Goal: Task Accomplishment & Management: Use online tool/utility

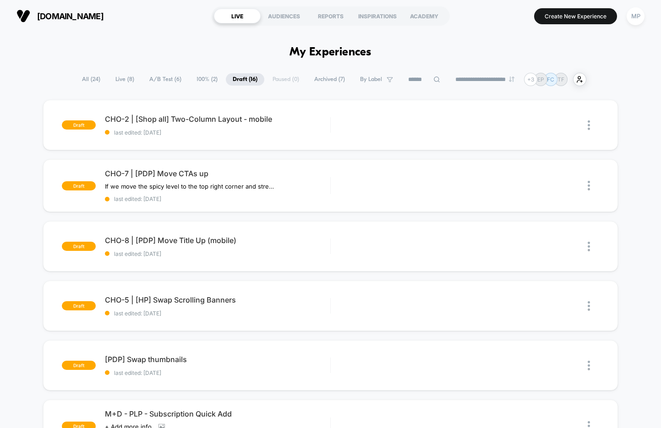
click at [153, 80] on span "A/B Test ( 6 )" at bounding box center [165, 79] width 46 height 12
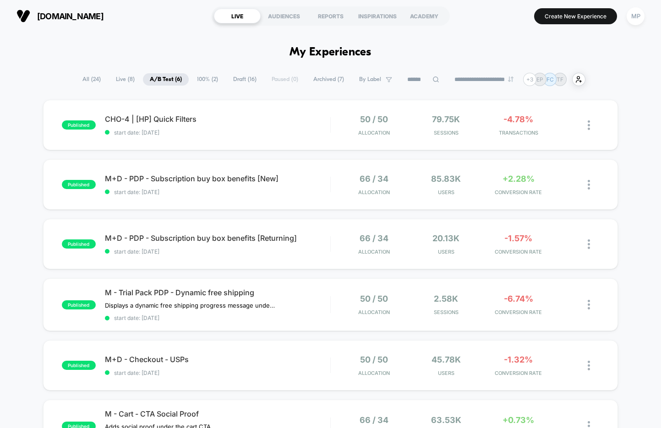
click at [197, 83] on span "100% ( 2 )" at bounding box center [207, 79] width 35 height 12
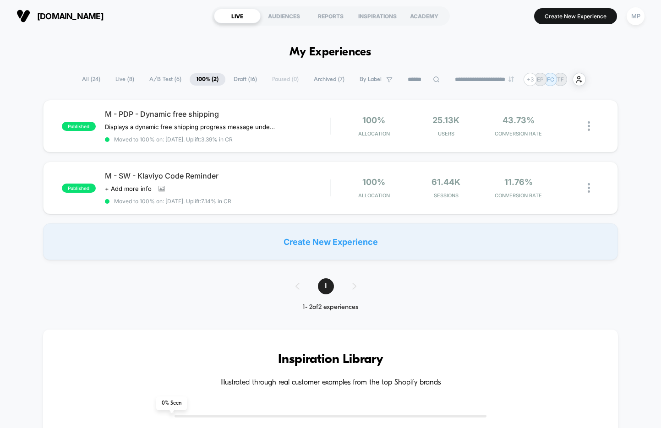
click at [246, 75] on span "Draft ( 16 )" at bounding box center [245, 79] width 37 height 12
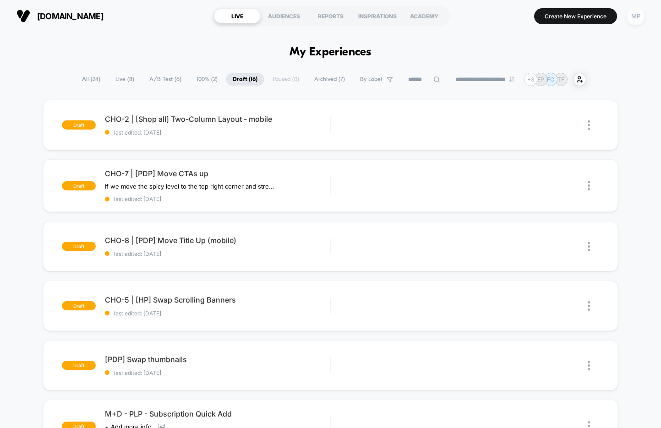
click at [633, 22] on div "MP" at bounding box center [635, 16] width 18 height 18
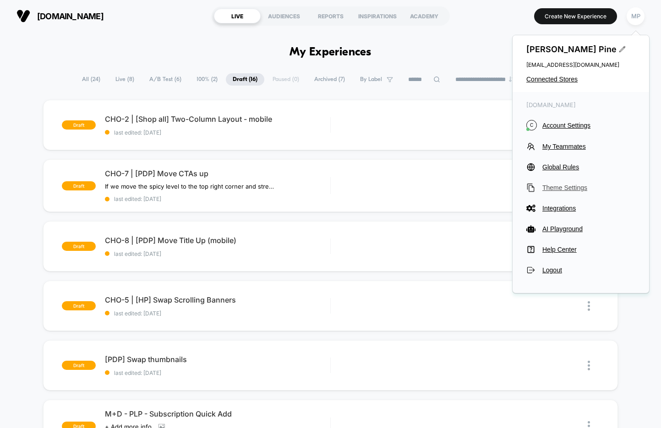
click at [561, 188] on span "Theme Settings" at bounding box center [588, 187] width 93 height 7
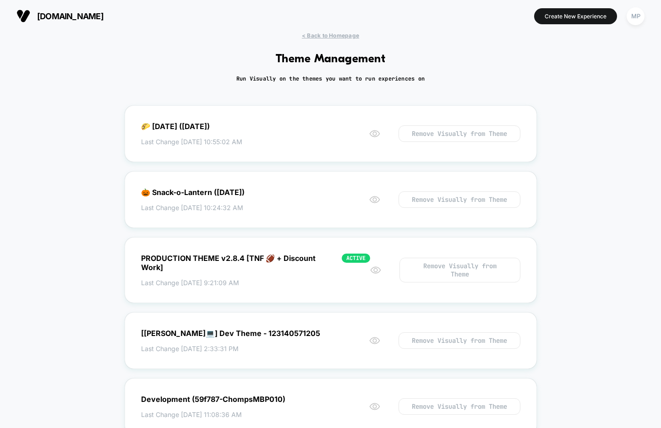
click at [334, 31] on div "chomps.com Create New Experience MP" at bounding box center [330, 16] width 661 height 32
click at [331, 38] on span "< Back to Homepage" at bounding box center [330, 35] width 57 height 7
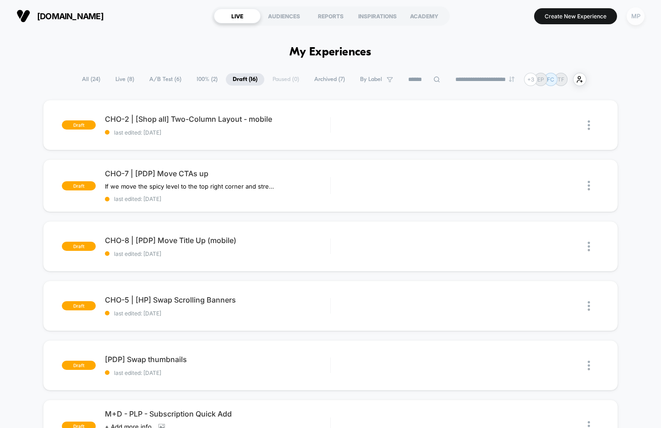
click at [632, 22] on div "MP" at bounding box center [635, 16] width 18 height 18
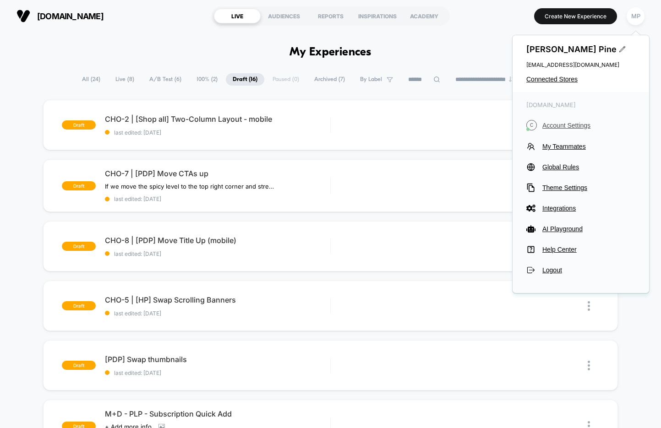
click at [569, 122] on span "Account Settings" at bounding box center [588, 125] width 93 height 7
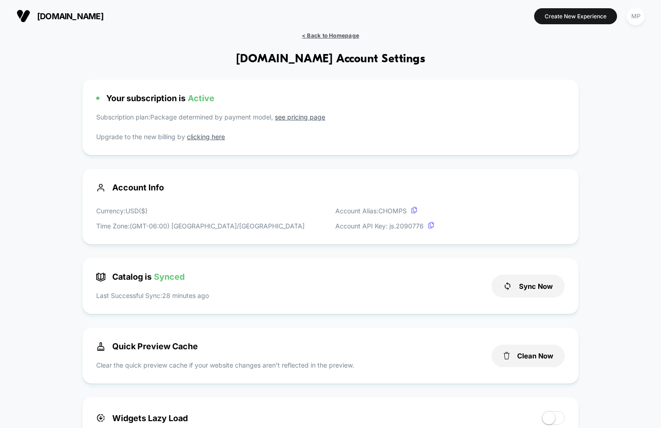
click at [350, 36] on span "< Back to Homepage" at bounding box center [330, 35] width 57 height 7
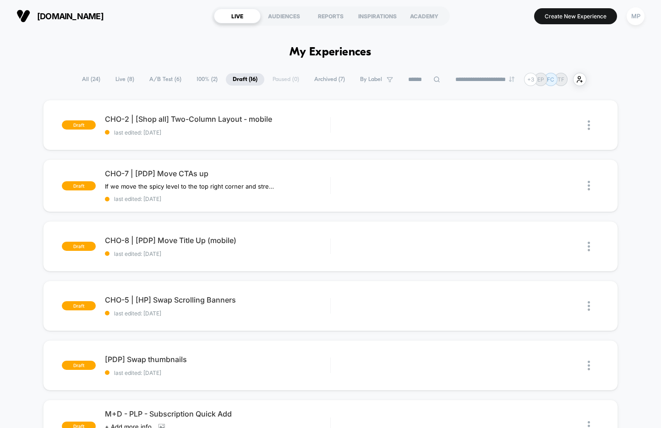
click at [158, 75] on span "A/B Test ( 6 )" at bounding box center [165, 79] width 46 height 12
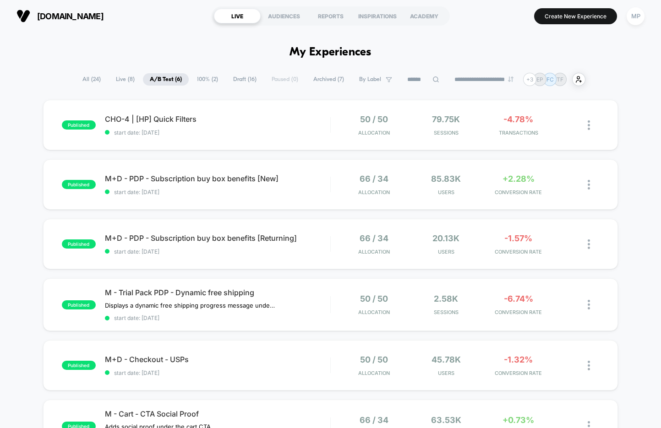
click at [84, 77] on span "All ( 24 )" at bounding box center [92, 79] width 32 height 12
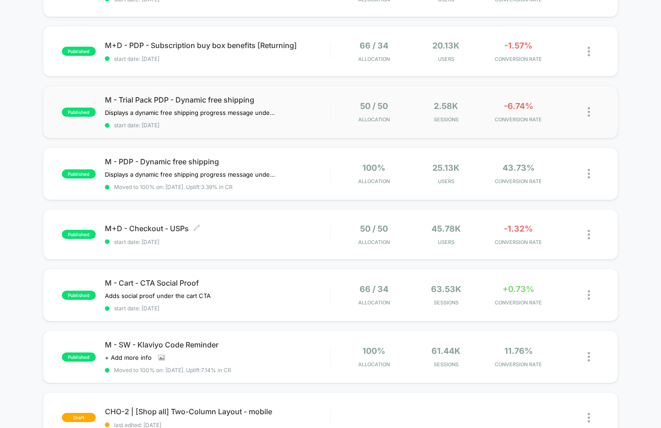
scroll to position [195, 0]
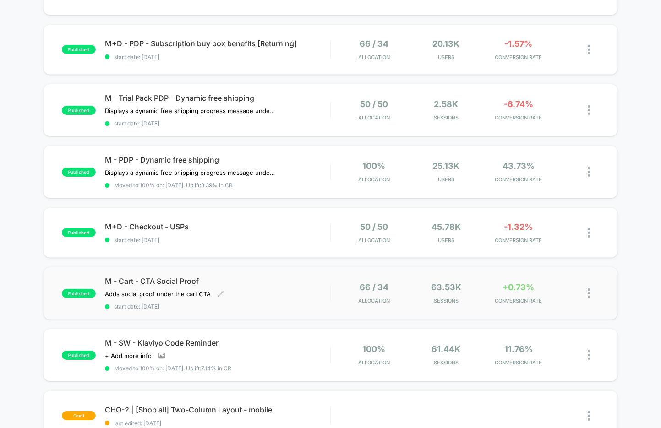
click at [246, 300] on div "M - Cart - CTA Social Proof Adds social proof under the cart CTA Click to edit …" at bounding box center [217, 293] width 225 height 33
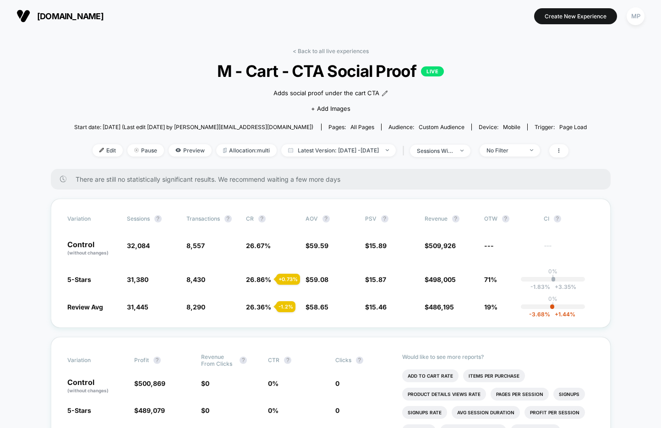
click at [331, 52] on link "< Back to all live experiences" at bounding box center [331, 51] width 76 height 7
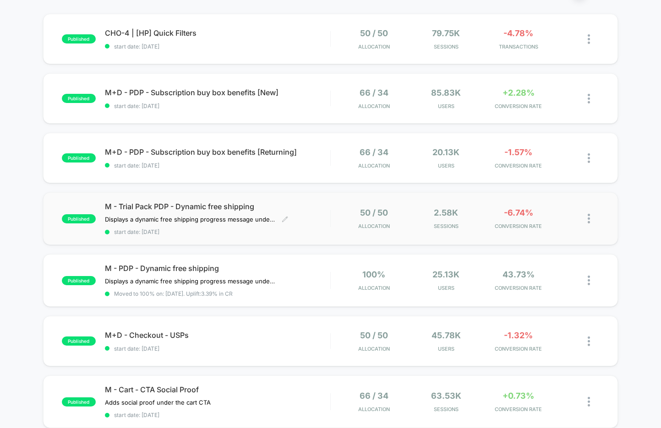
scroll to position [80, 0]
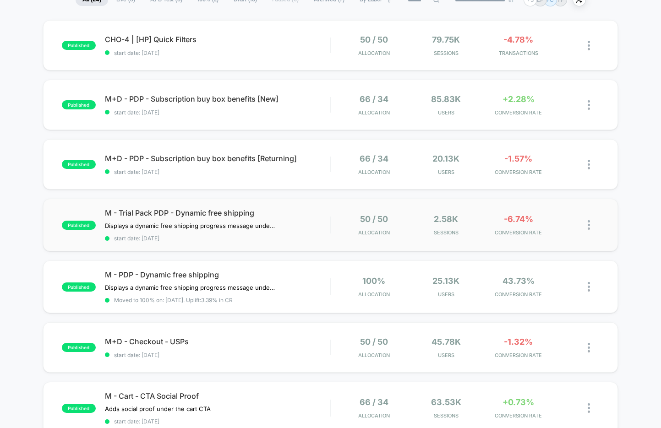
click at [228, 242] on div "published M - Trial Pack PDP - Dynamic free shipping Displays a dynamic free sh…" at bounding box center [330, 225] width 575 height 53
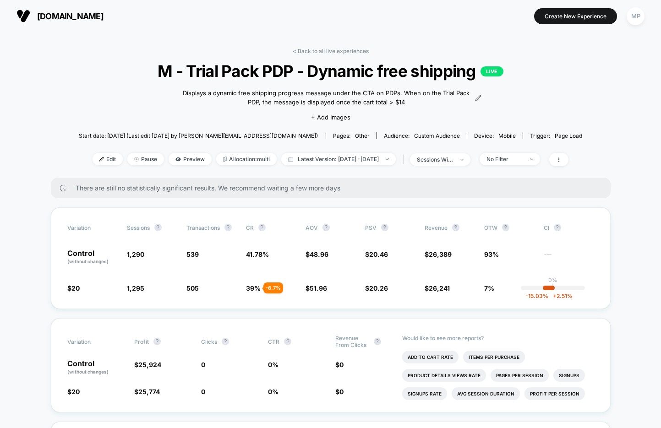
click at [235, 75] on span "M - Trial Pack PDP - Dynamic free shipping LIVE" at bounding box center [330, 70] width 453 height 19
click at [320, 54] on link "< Back to all live experiences" at bounding box center [331, 51] width 76 height 7
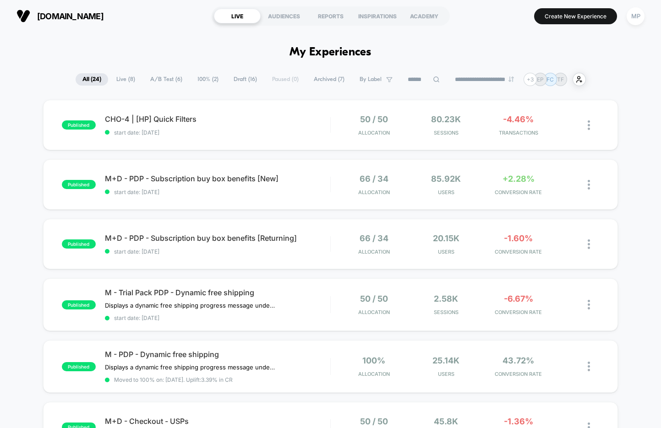
click at [161, 79] on span "A/B Test ( 6 )" at bounding box center [166, 79] width 46 height 12
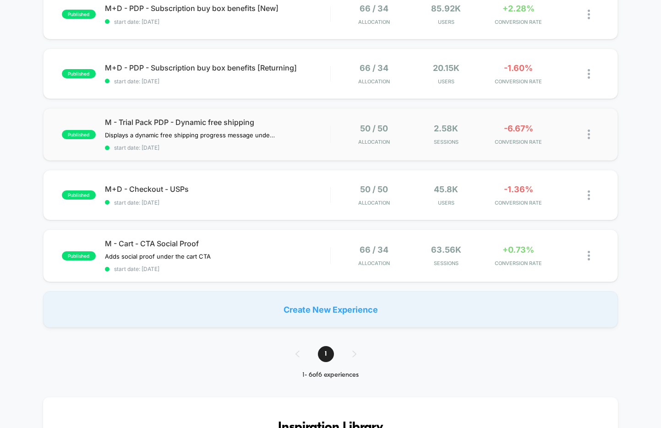
scroll to position [176, 0]
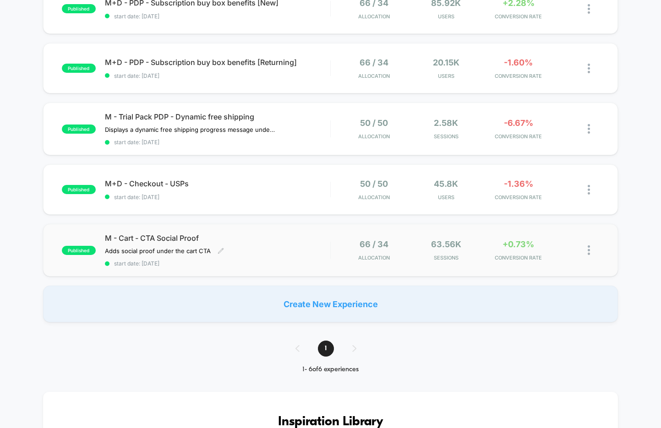
click at [231, 260] on span "start date: 6/26/2025" at bounding box center [217, 263] width 225 height 7
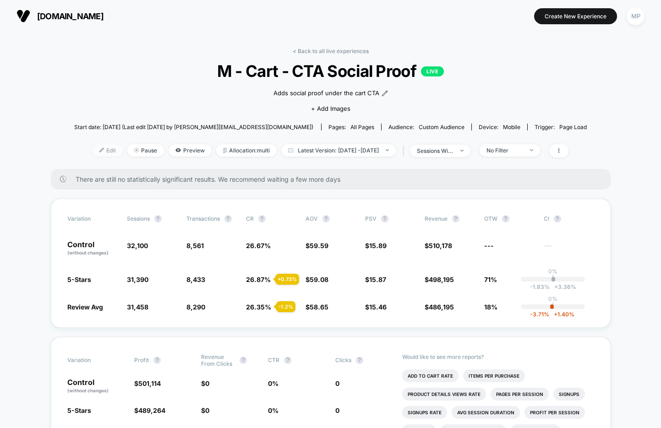
click at [92, 148] on span "Edit" at bounding box center [107, 150] width 30 height 12
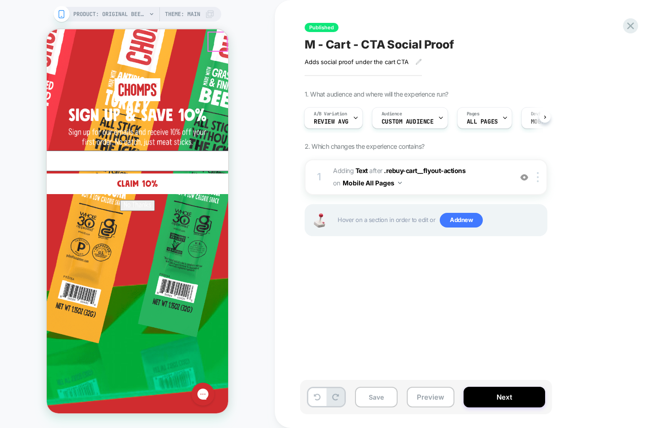
click at [418, 41] on circle "Close dialog" at bounding box center [426, 41] width 17 height 17
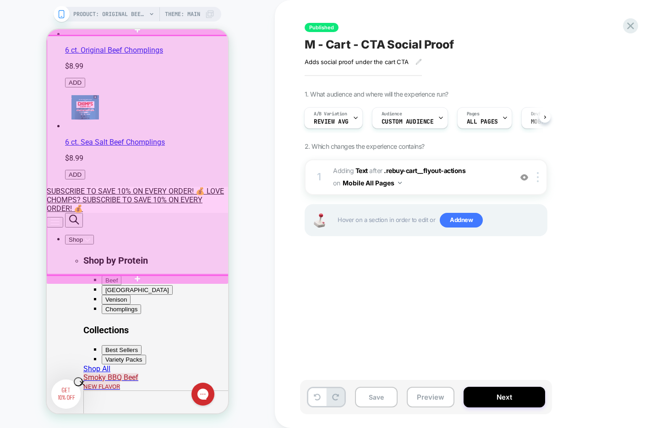
scroll to position [332, 0]
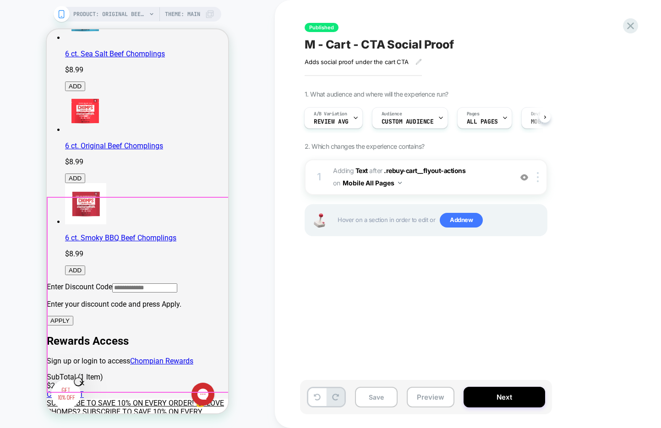
scroll to position [120, 0]
click at [525, 175] on img at bounding box center [524, 178] width 8 height 8
click at [357, 117] on icon at bounding box center [356, 118] width 6 height 6
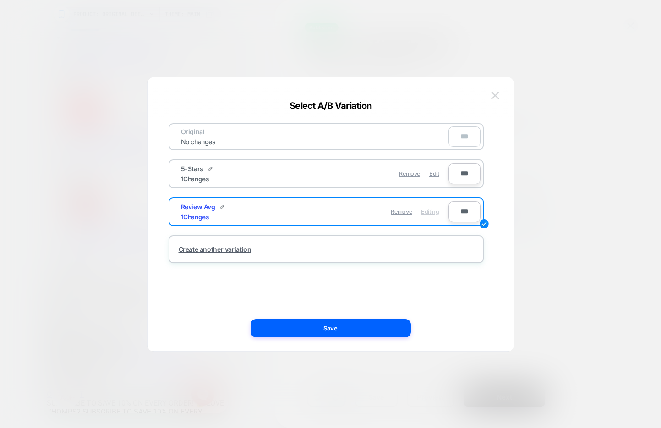
click at [495, 96] on img at bounding box center [495, 96] width 8 height 8
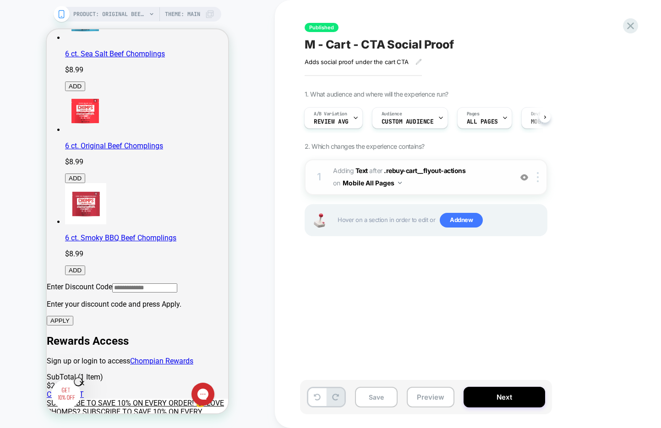
click at [354, 48] on span "M - Cart - CTA Social Proof" at bounding box center [378, 45] width 149 height 14
click at [354, 48] on textarea "**********" at bounding box center [415, 45] width 222 height 14
click at [537, 175] on img at bounding box center [538, 177] width 2 height 10
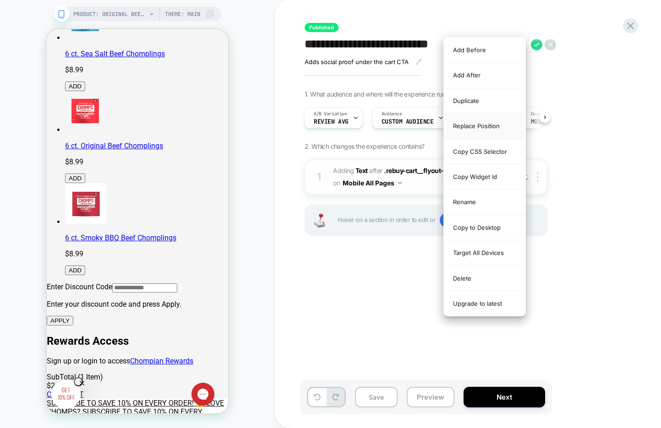
click at [503, 128] on div "Replace Position" at bounding box center [485, 126] width 82 height 25
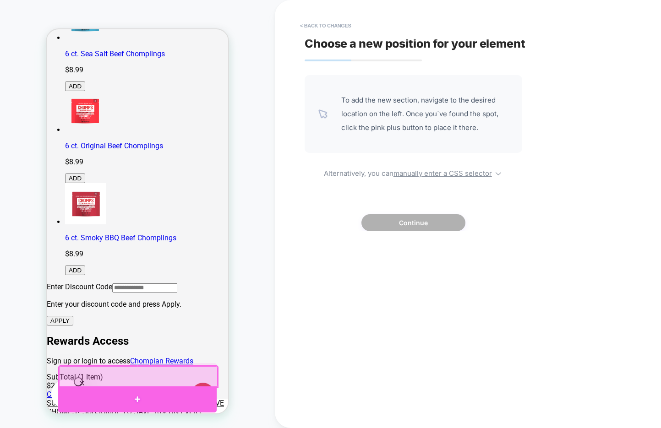
click at [110, 392] on div at bounding box center [137, 399] width 158 height 27
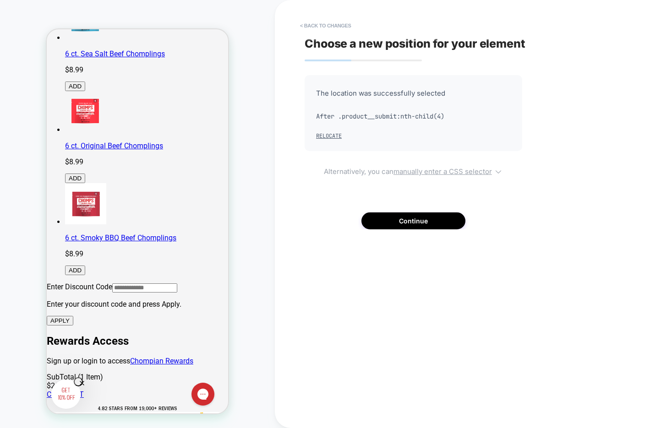
click at [425, 170] on u "manually enter a CSS selector" at bounding box center [442, 171] width 98 height 9
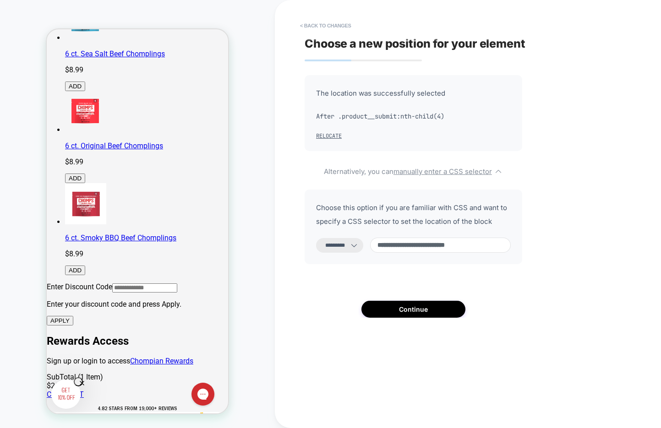
drag, startPoint x: 454, startPoint y: 247, endPoint x: 515, endPoint y: 247, distance: 60.9
click at [515, 247] on div "**********" at bounding box center [412, 227] width 217 height 75
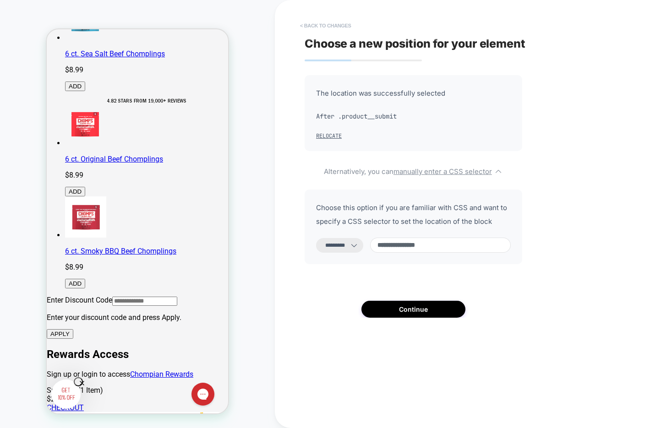
type input "**********"
click at [330, 26] on button "< Back to changes" at bounding box center [325, 25] width 60 height 15
select select "*******"
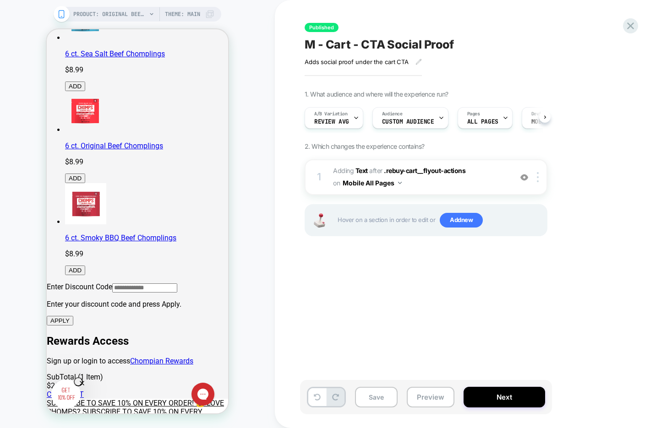
scroll to position [0, 0]
click at [538, 178] on img at bounding box center [538, 177] width 2 height 10
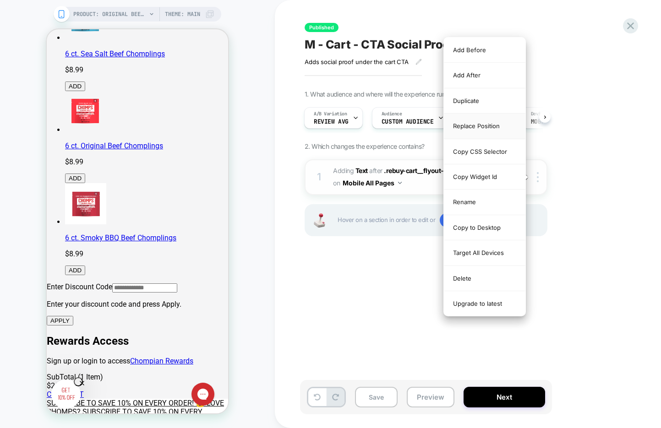
click at [481, 127] on div "Replace Position" at bounding box center [485, 126] width 82 height 25
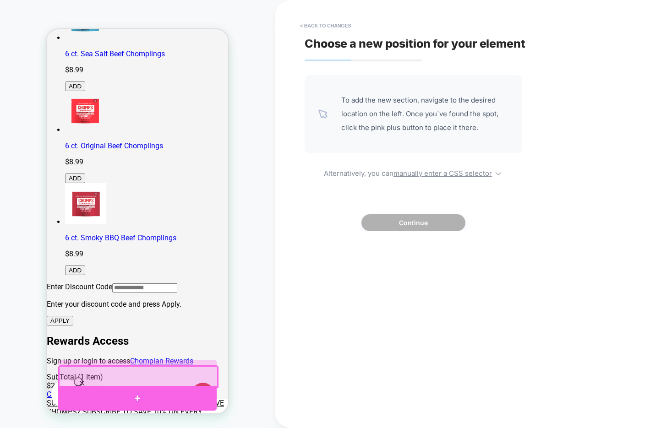
click at [162, 392] on div at bounding box center [137, 398] width 158 height 25
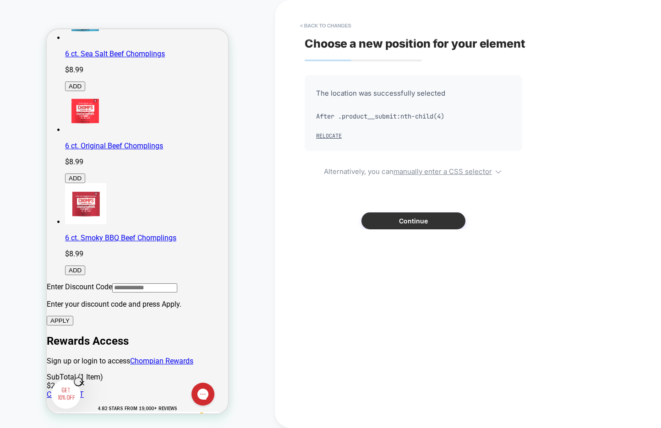
click at [414, 224] on button "Continue" at bounding box center [413, 220] width 104 height 17
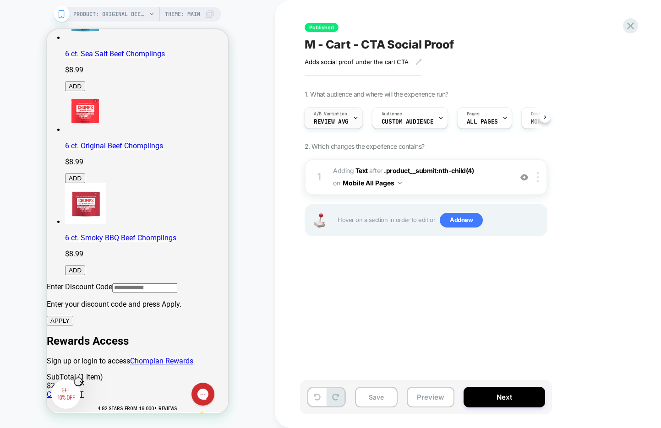
click at [354, 114] on div at bounding box center [356, 118] width 6 height 21
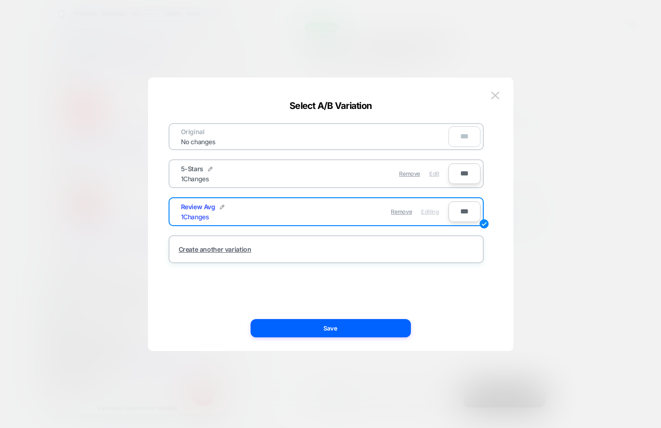
click at [434, 173] on span "Edit" at bounding box center [434, 173] width 10 height 7
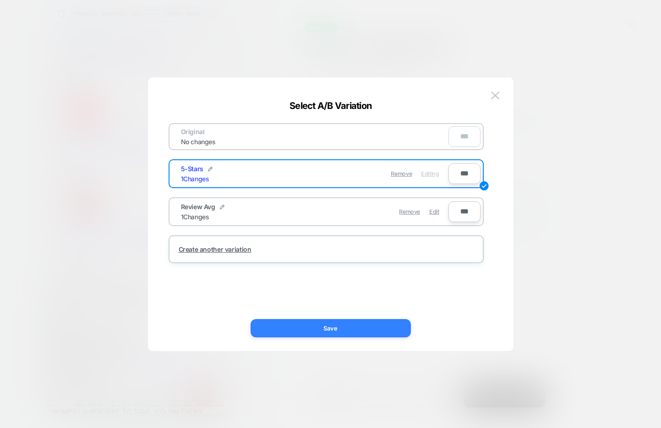
click at [371, 326] on button "Save" at bounding box center [330, 328] width 160 height 18
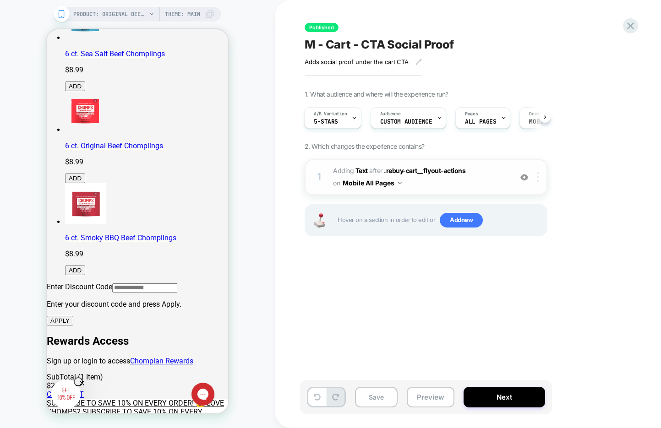
click at [539, 175] on div at bounding box center [539, 177] width 15 height 10
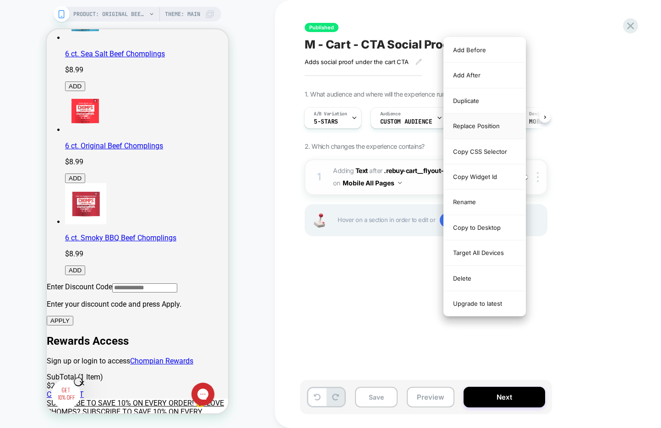
click at [498, 128] on div "Replace Position" at bounding box center [485, 126] width 82 height 25
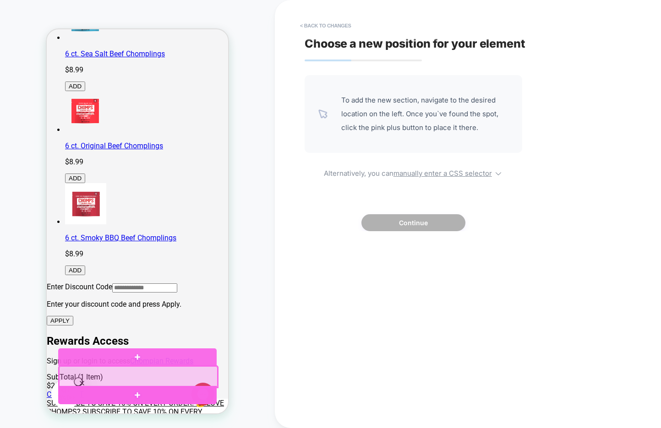
click at [160, 394] on div at bounding box center [137, 395] width 158 height 19
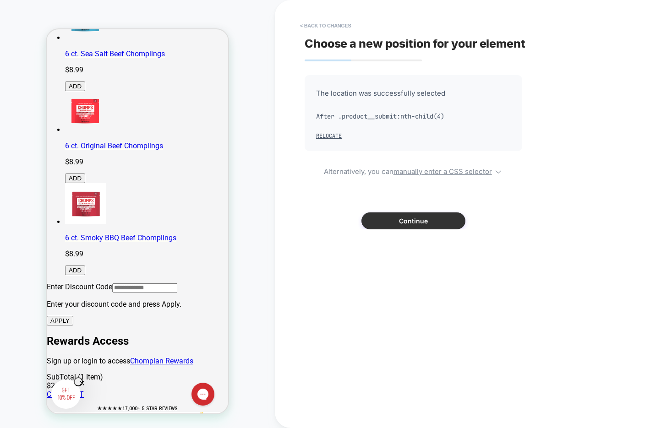
click at [408, 220] on button "Continue" at bounding box center [413, 220] width 104 height 17
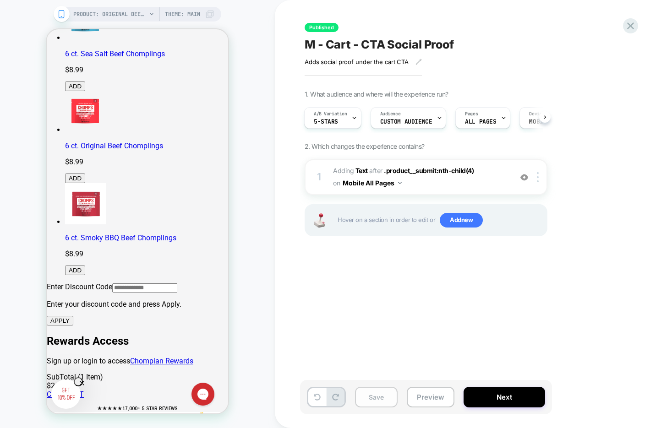
click at [378, 401] on button "Save" at bounding box center [376, 397] width 43 height 21
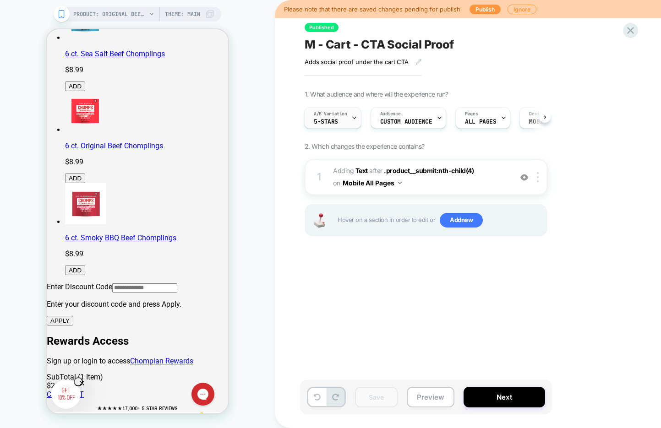
click at [353, 119] on icon at bounding box center [354, 118] width 6 height 6
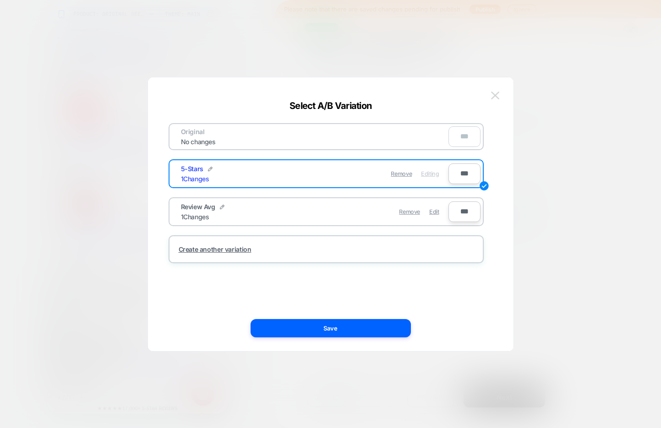
click at [497, 92] on img at bounding box center [495, 96] width 8 height 8
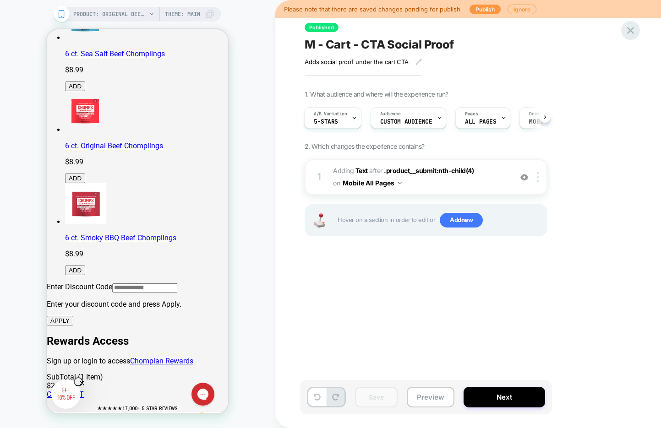
click at [626, 28] on icon at bounding box center [630, 30] width 12 height 12
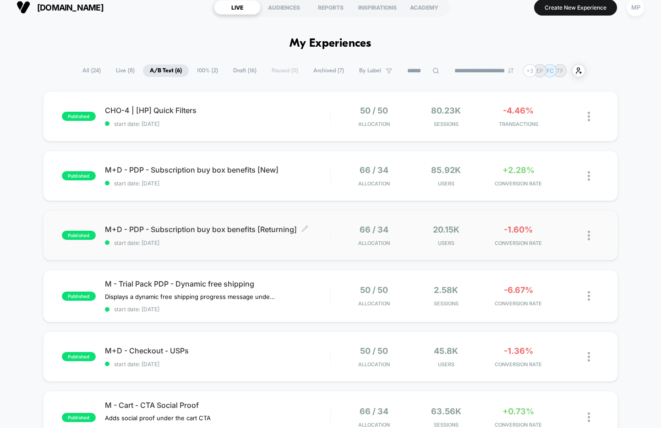
scroll to position [5, 0]
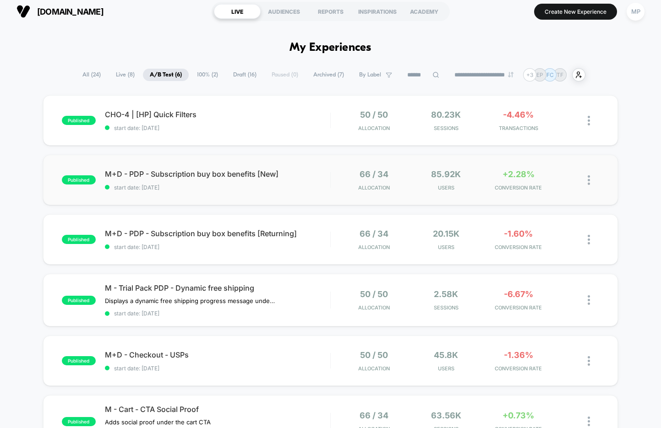
click at [240, 203] on div "published M+D - PDP - Subscription buy box benefits [New] start date: 8/6/2025 …" at bounding box center [330, 180] width 575 height 50
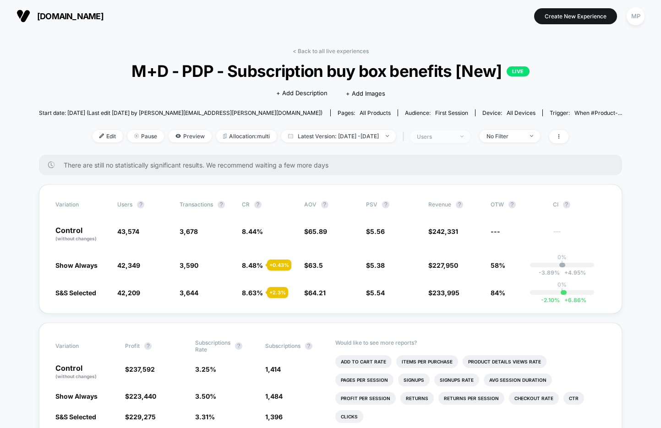
click at [452, 134] on div "users" at bounding box center [435, 136] width 37 height 7
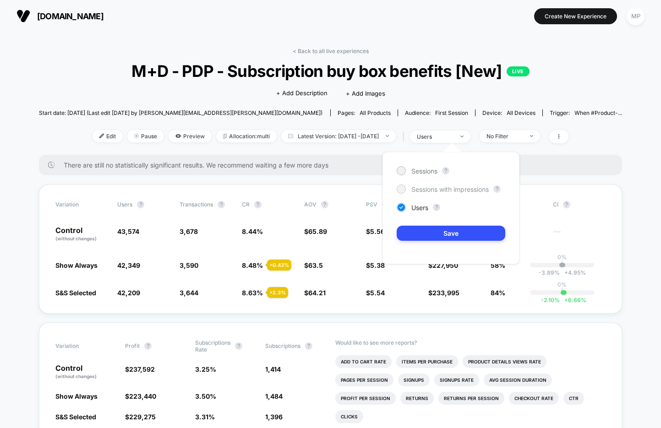
click at [447, 186] on span "Sessions with impressions" at bounding box center [449, 189] width 77 height 8
click at [430, 228] on button "Save" at bounding box center [451, 233] width 109 height 15
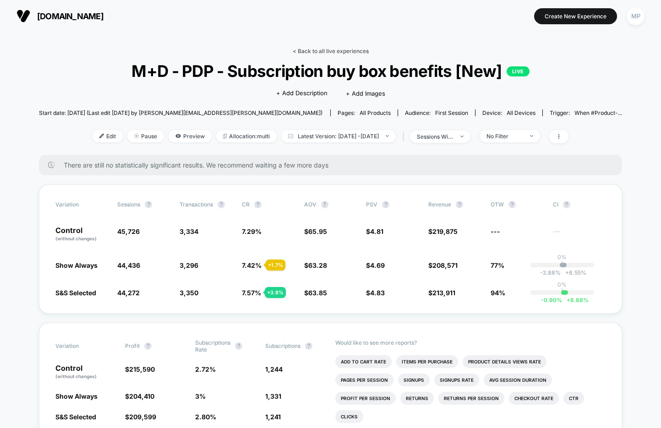
click at [326, 51] on link "< Back to all live experiences" at bounding box center [331, 51] width 76 height 7
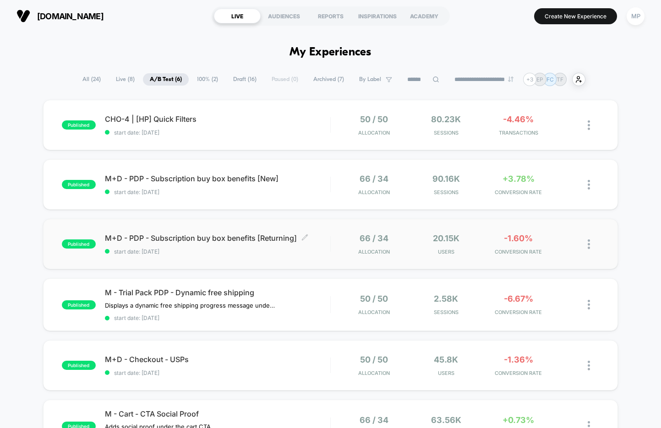
click at [262, 252] on span "start date: 8/6/2025" at bounding box center [217, 251] width 225 height 7
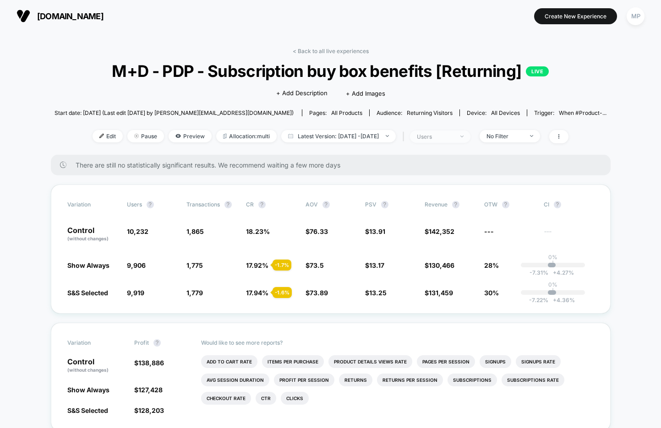
click at [453, 133] on div "users" at bounding box center [435, 136] width 37 height 7
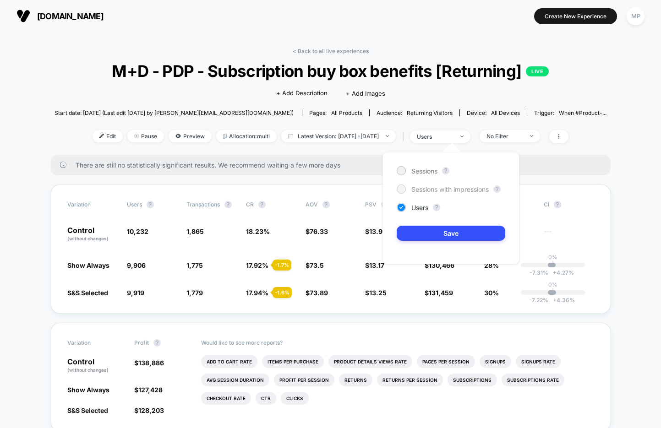
click at [433, 186] on span "Sessions with impressions" at bounding box center [449, 189] width 77 height 8
click at [412, 235] on button "Save" at bounding box center [451, 233] width 109 height 15
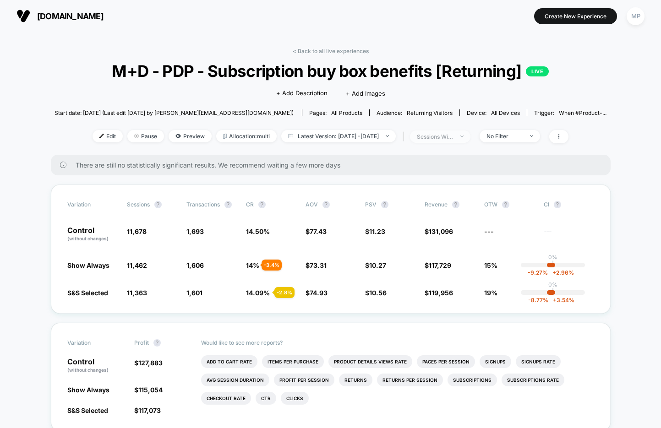
click at [452, 137] on div "sessions with impression" at bounding box center [435, 136] width 37 height 7
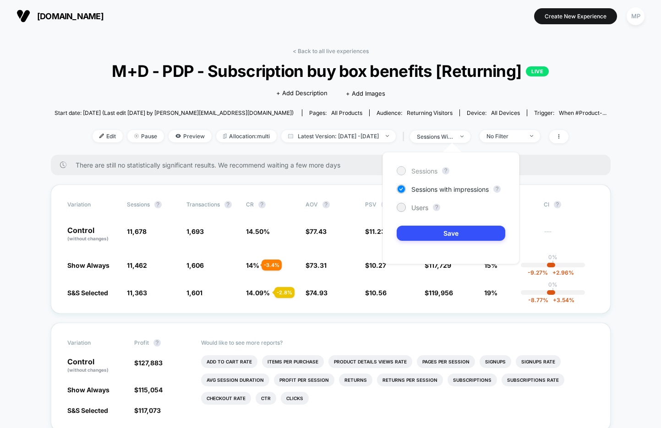
click at [416, 170] on span "Sessions" at bounding box center [424, 171] width 26 height 8
click at [414, 230] on button "Save" at bounding box center [451, 233] width 109 height 15
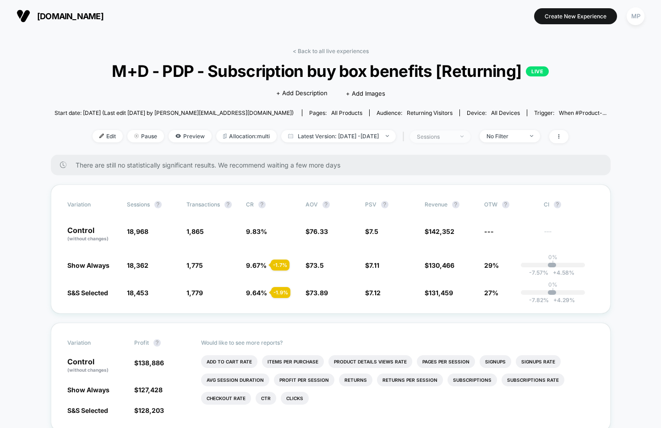
click at [445, 137] on div "sessions" at bounding box center [435, 136] width 37 height 7
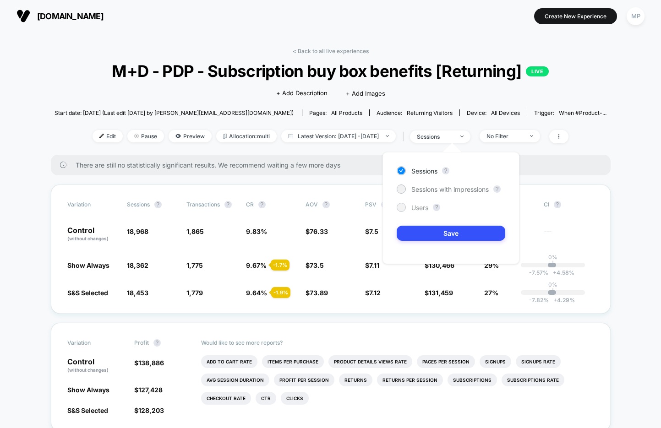
click at [419, 209] on span "Users" at bounding box center [419, 208] width 17 height 8
click at [410, 237] on button "Save" at bounding box center [451, 233] width 109 height 15
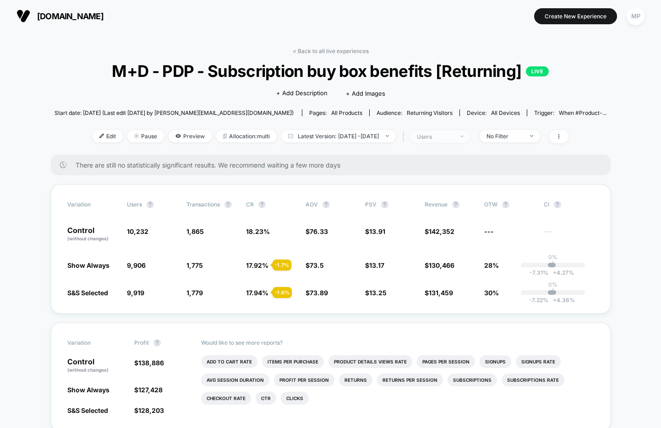
click at [441, 140] on span "users" at bounding box center [440, 136] width 60 height 12
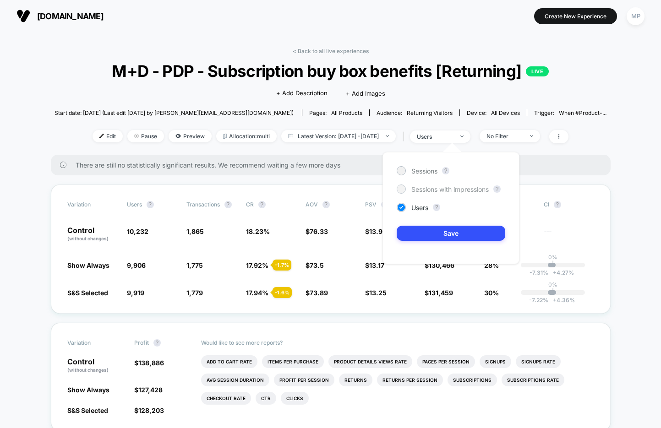
click at [430, 186] on span "Sessions with impressions" at bounding box center [449, 189] width 77 height 8
click at [409, 235] on button "Save" at bounding box center [451, 233] width 109 height 15
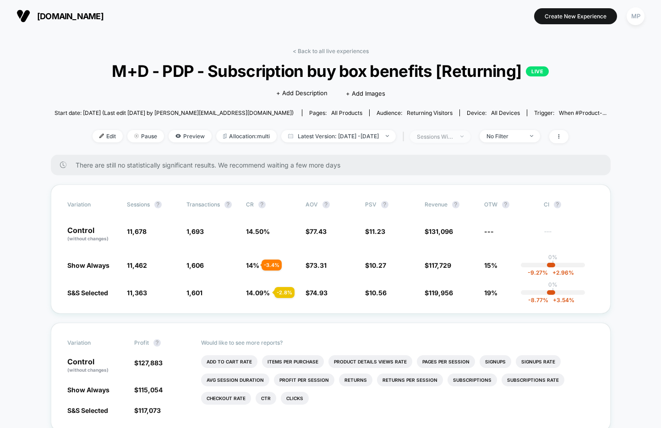
click at [447, 140] on span "sessions with impression" at bounding box center [440, 136] width 60 height 12
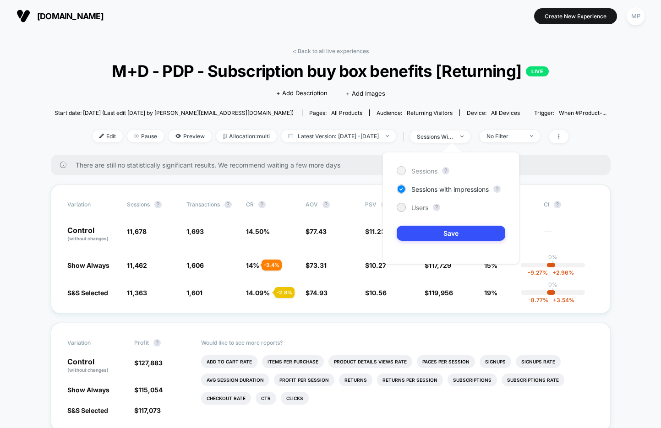
click at [421, 170] on span "Sessions" at bounding box center [424, 171] width 26 height 8
click at [410, 236] on button "Save" at bounding box center [451, 233] width 109 height 15
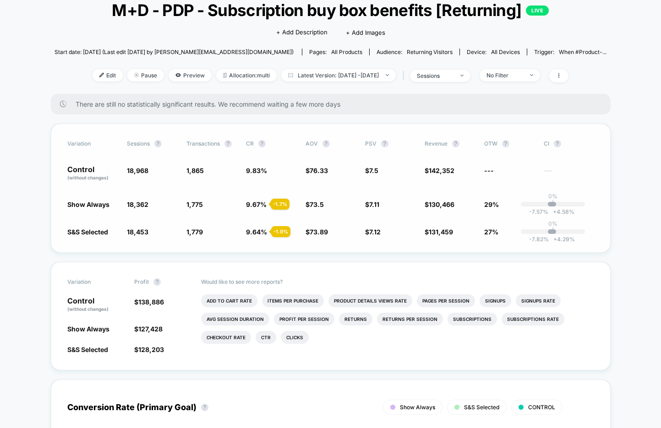
scroll to position [63, 0]
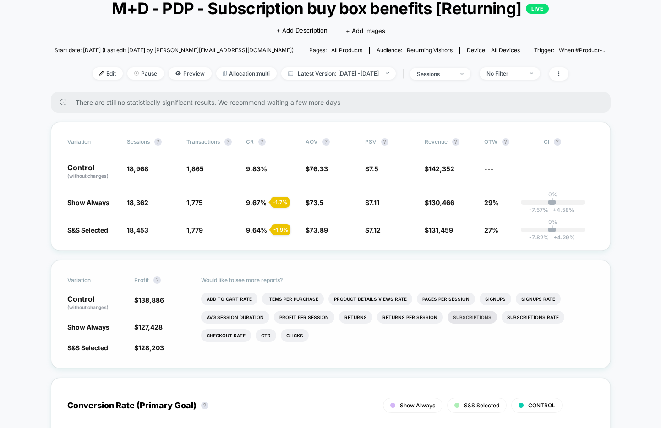
click at [462, 315] on li "Subscriptions" at bounding box center [471, 317] width 49 height 13
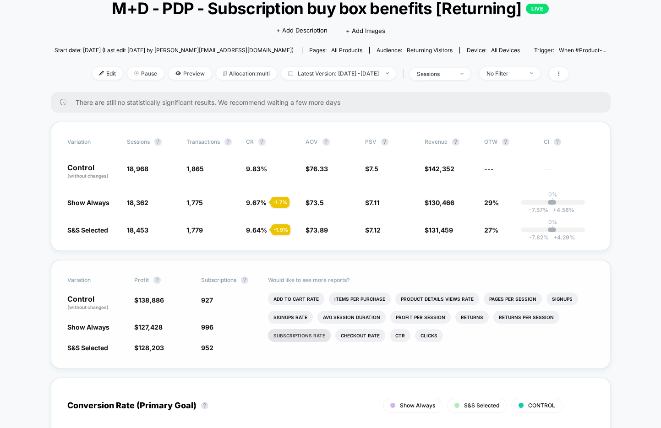
click at [308, 335] on li "Subscriptions Rate" at bounding box center [299, 335] width 63 height 13
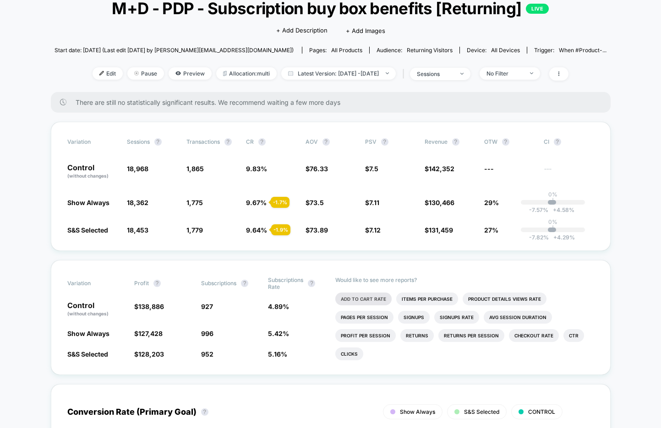
click at [365, 294] on li "Add To Cart Rate" at bounding box center [363, 299] width 56 height 13
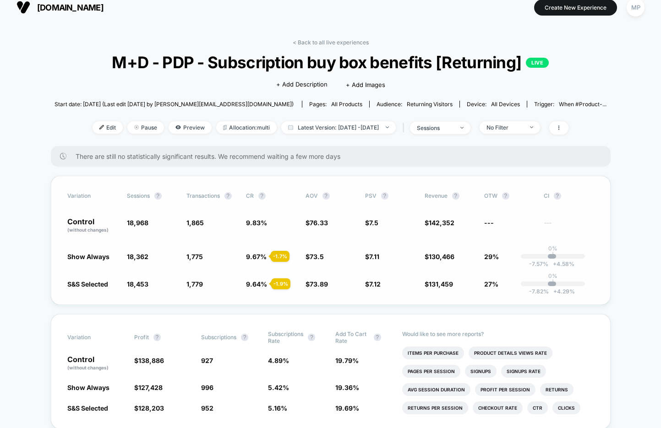
scroll to position [0, 0]
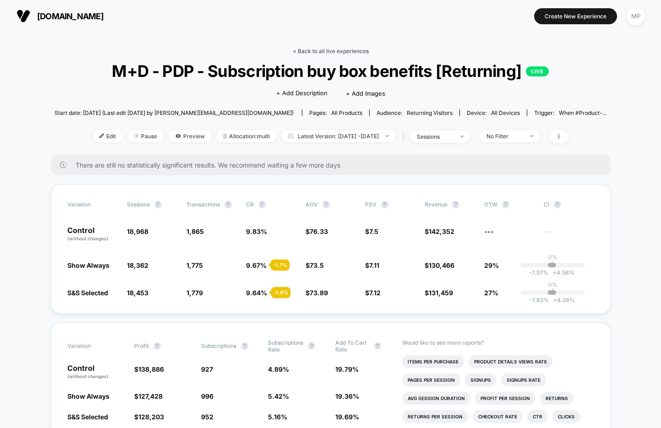
click at [317, 52] on link "< Back to all live experiences" at bounding box center [331, 51] width 76 height 7
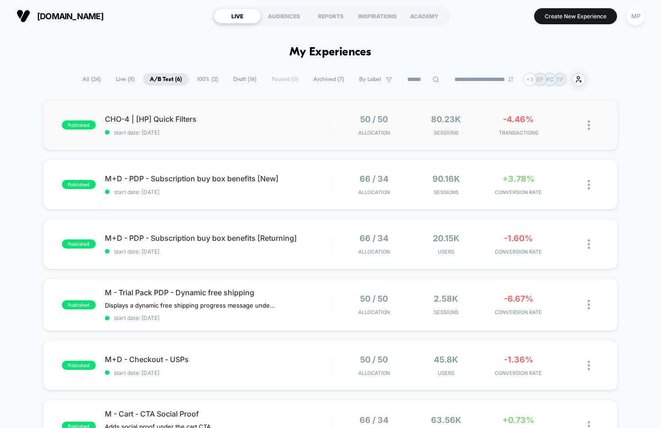
click at [278, 135] on span "start date: 9/17/2025" at bounding box center [217, 132] width 225 height 7
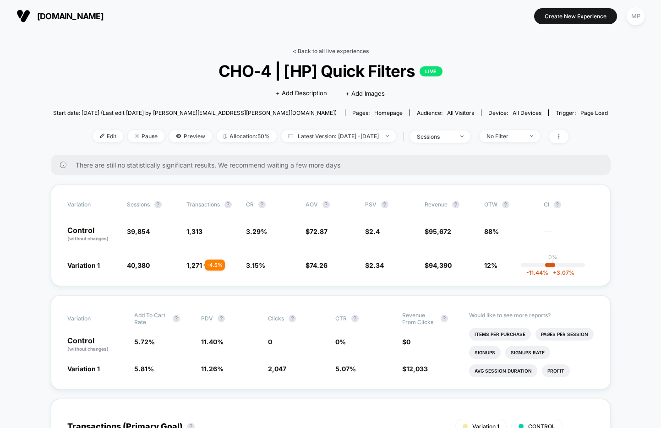
click at [340, 52] on link "< Back to all live experiences" at bounding box center [331, 51] width 76 height 7
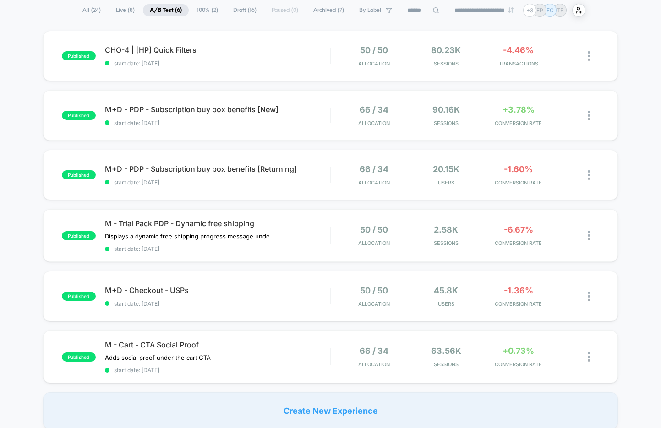
scroll to position [74, 0]
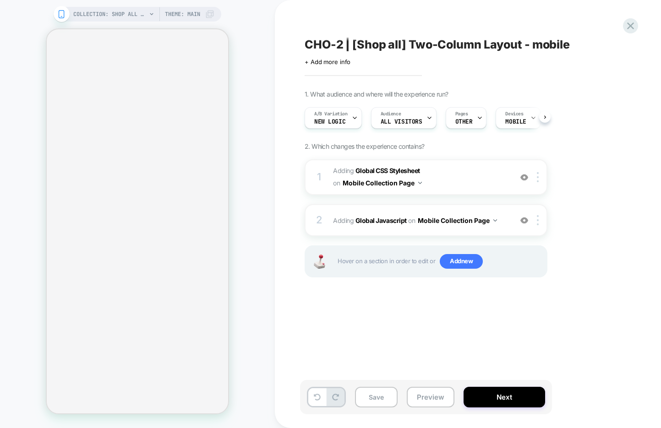
scroll to position [0, 0]
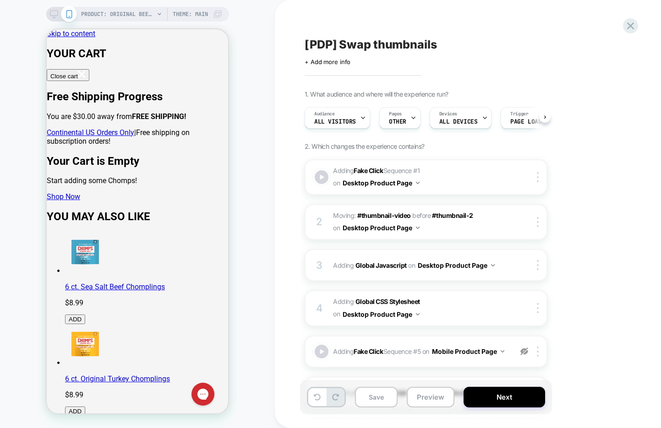
scroll to position [0, 1]
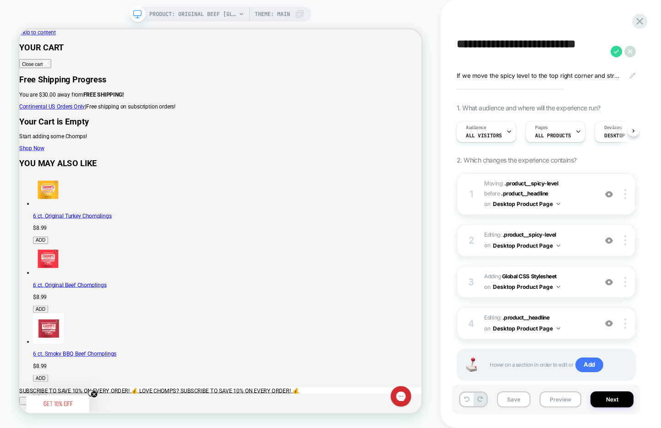
click at [472, 18] on div "**********" at bounding box center [546, 214] width 188 height 410
click at [614, 53] on icon at bounding box center [615, 51] width 11 height 11
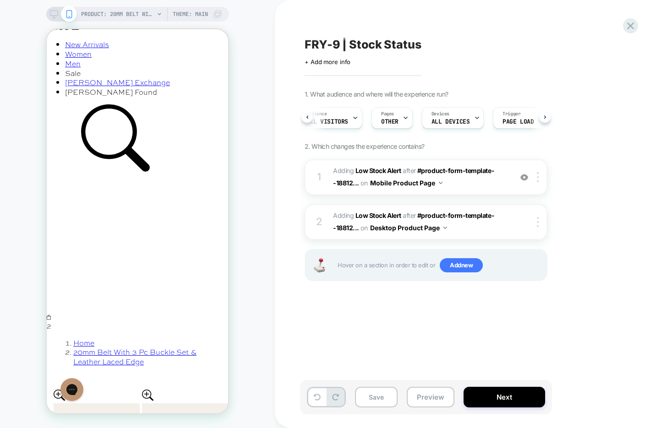
click at [454, 12] on div "FRY-9 | Stock Status Click to edit experience details + Add more info 1. What a…" at bounding box center [471, 214] width 343 height 410
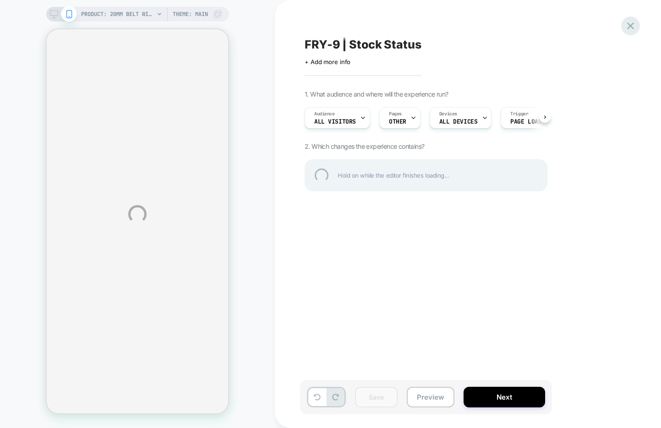
click at [630, 23] on div at bounding box center [630, 25] width 19 height 19
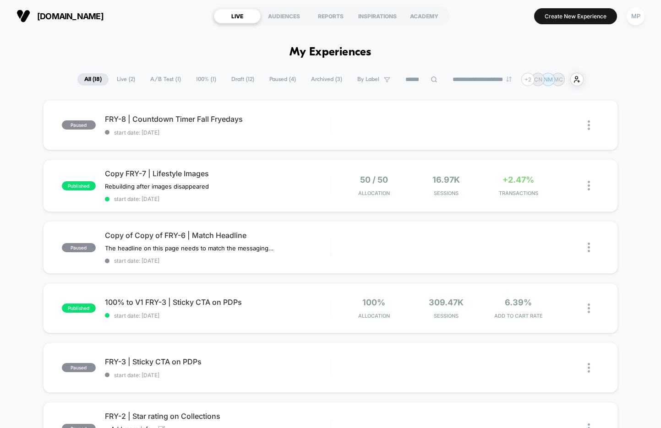
click at [198, 83] on span "100% ( 1 )" at bounding box center [206, 79] width 34 height 12
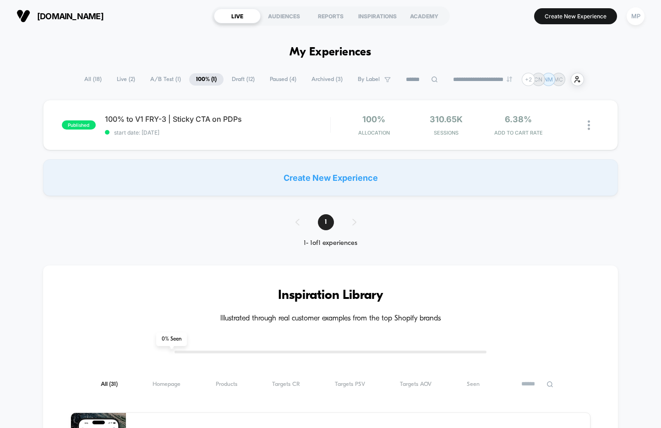
click at [238, 79] on span "Draft ( 12 )" at bounding box center [243, 79] width 37 height 12
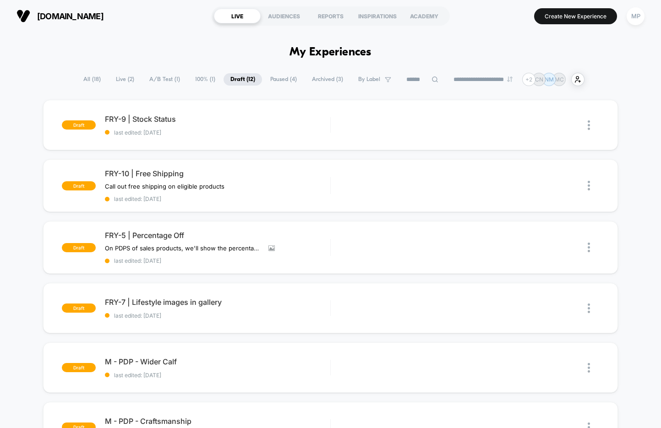
click at [276, 80] on span "Paused ( 4 )" at bounding box center [283, 79] width 40 height 12
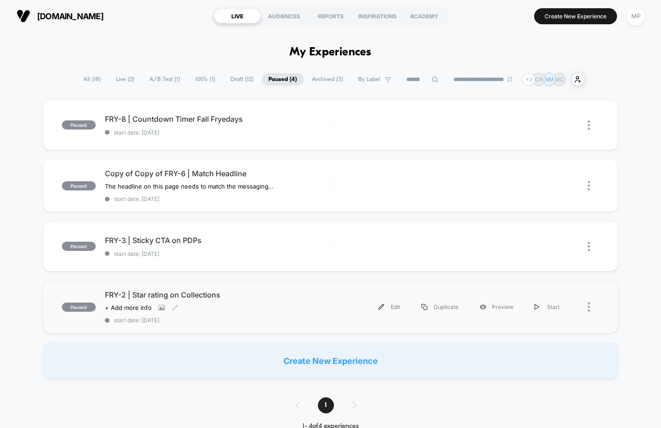
click at [204, 317] on span "start date: [DATE]" at bounding box center [217, 320] width 225 height 7
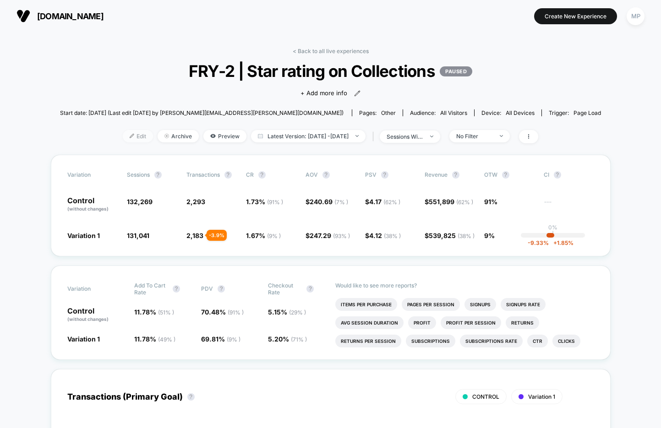
click at [130, 137] on img at bounding box center [132, 136] width 5 height 5
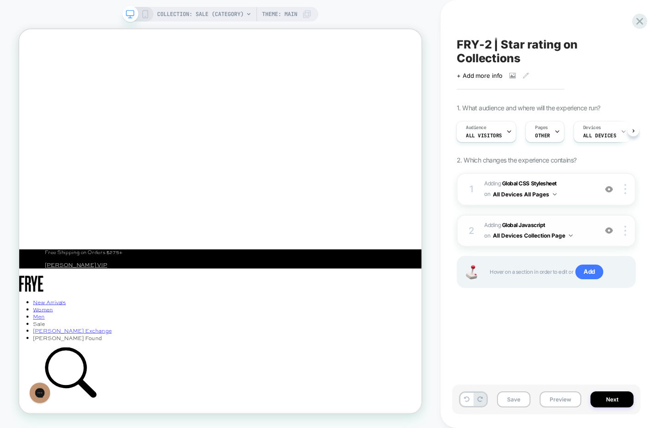
click at [577, 223] on span "Adding Global Javascript on All Devices Collection Page" at bounding box center [538, 231] width 108 height 22
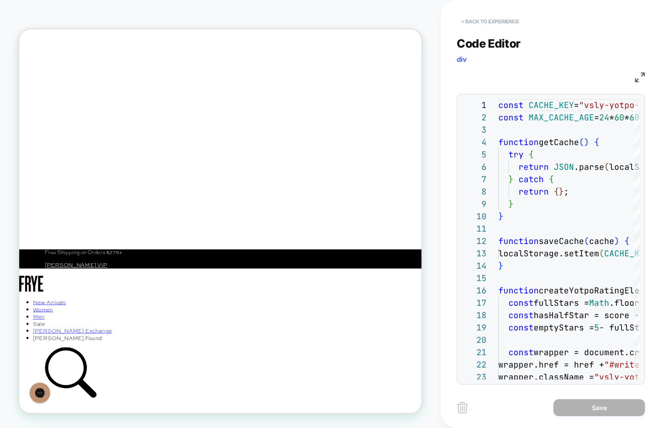
click at [500, 24] on button "< Back to experience" at bounding box center [489, 21] width 67 height 15
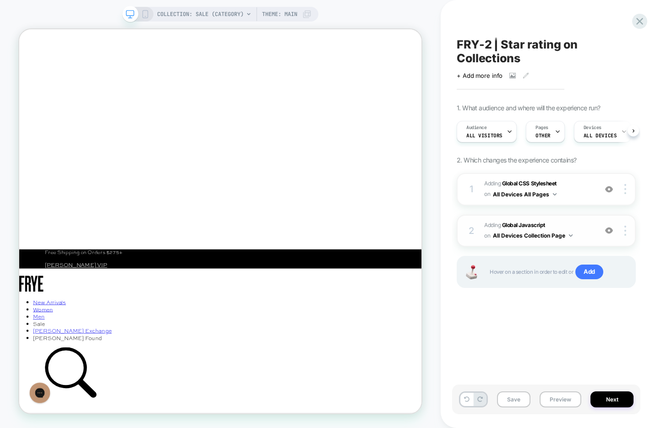
scroll to position [0, 0]
click at [576, 188] on span "Adding Global CSS Stylesheet on All Devices All Pages" at bounding box center [538, 190] width 108 height 22
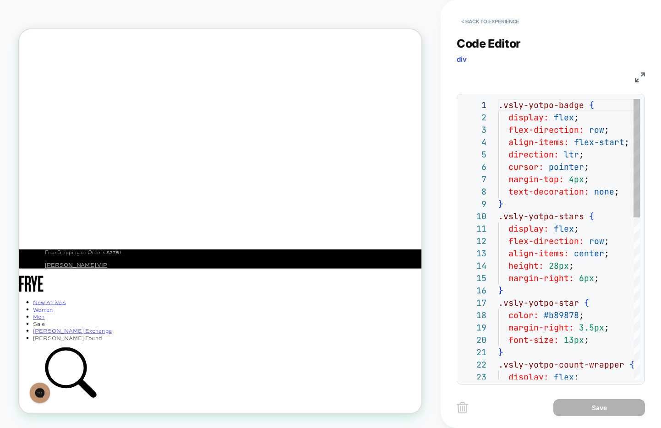
scroll to position [124, 0]
click at [478, 16] on button "< Back to experience" at bounding box center [489, 21] width 67 height 15
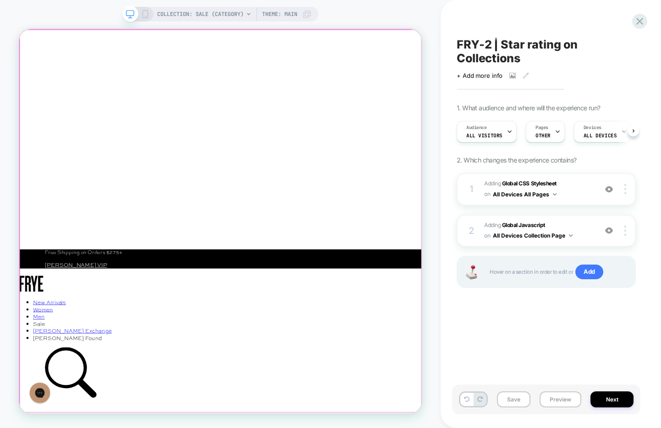
scroll to position [0, 0]
click at [639, 24] on icon at bounding box center [639, 21] width 12 height 12
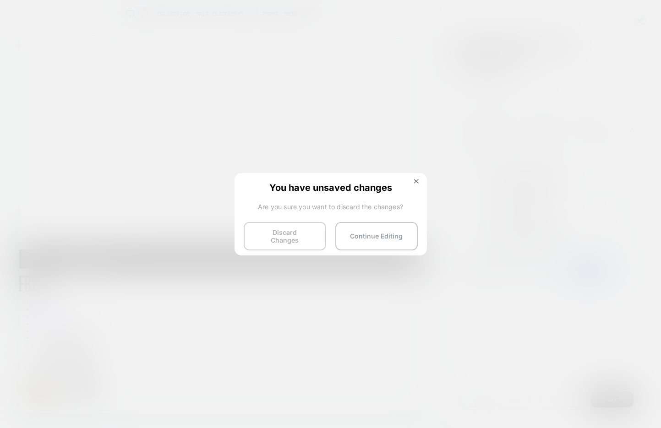
click at [271, 240] on button "Discard Changes" at bounding box center [285, 236] width 82 height 28
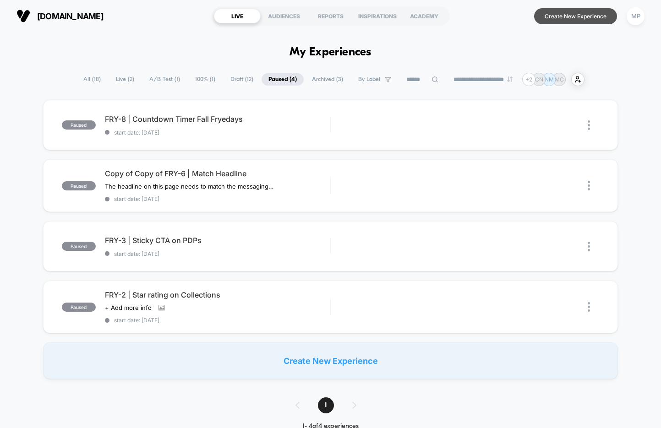
click at [603, 16] on button "Create New Experience" at bounding box center [575, 16] width 83 height 16
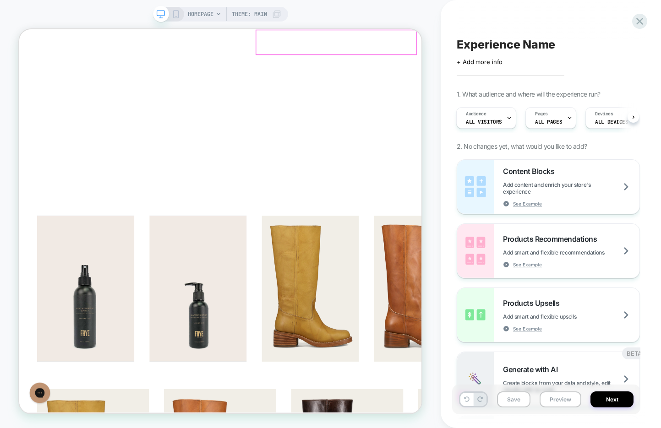
click at [35, 65] on button "Close" at bounding box center [27, 71] width 16 height 13
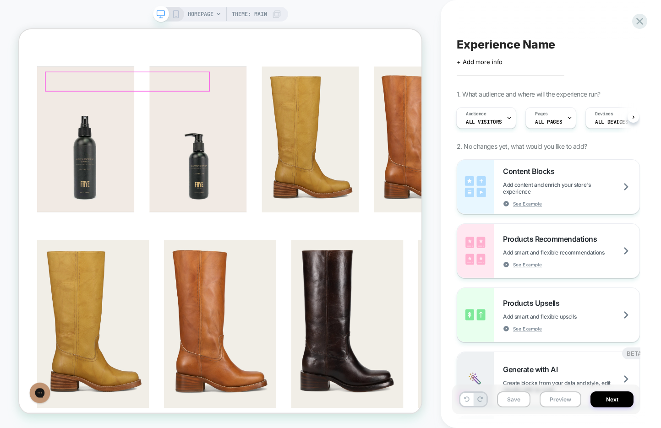
scroll to position [207, 0]
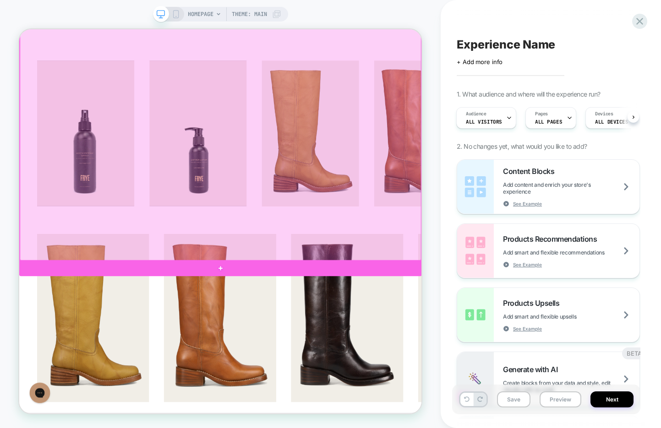
click at [275, 348] on div at bounding box center [287, 348] width 537 height 21
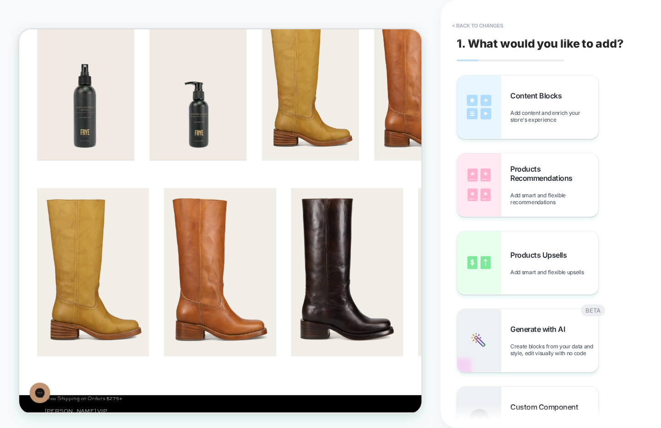
scroll to position [272, 0]
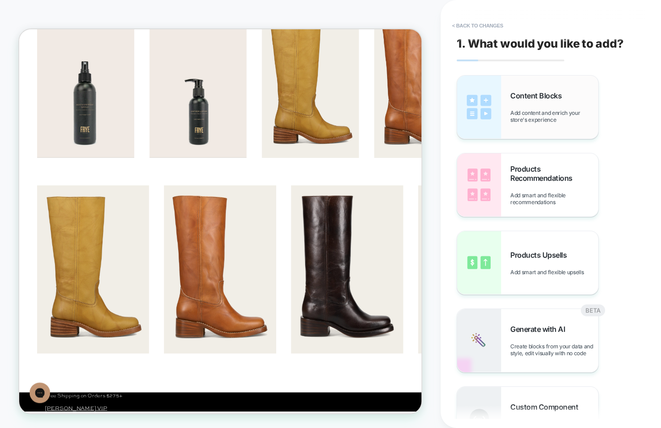
click at [486, 114] on img at bounding box center [479, 107] width 44 height 63
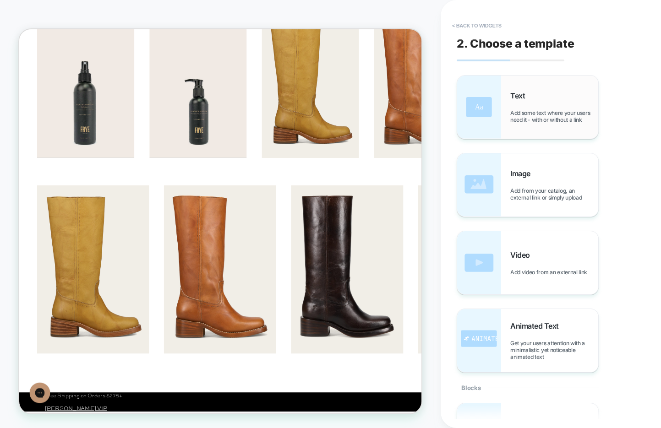
click at [552, 94] on div "Text Add some text where your users need it - with or without a link" at bounding box center [554, 107] width 88 height 32
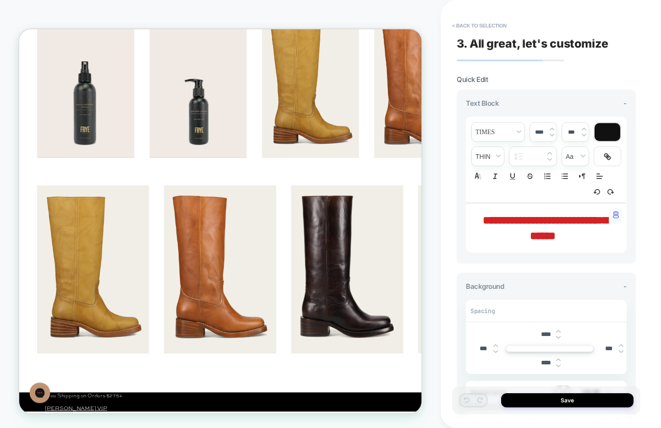
scroll to position [286, 0]
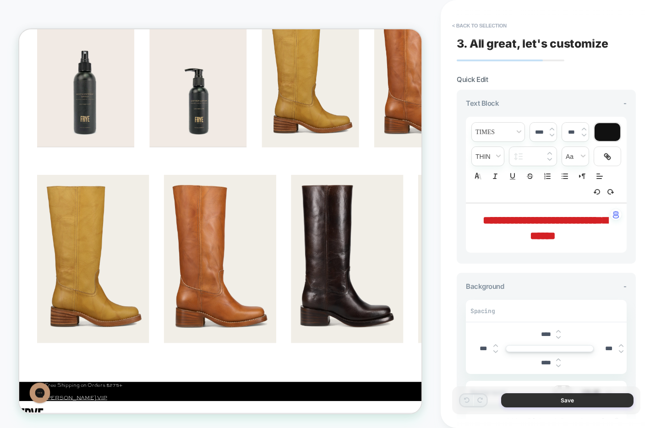
click at [511, 399] on button "Save" at bounding box center [567, 400] width 132 height 14
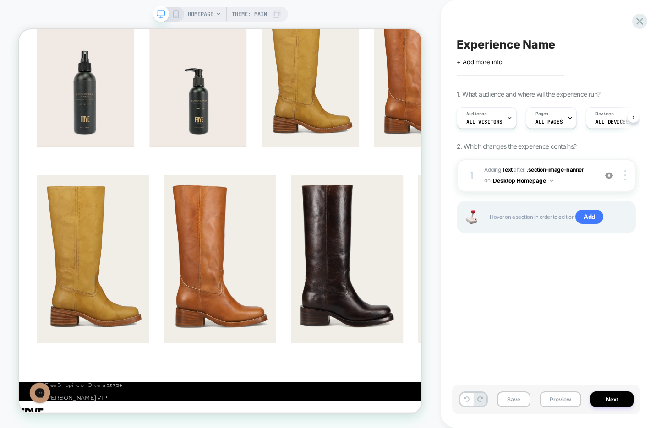
scroll to position [0, 0]
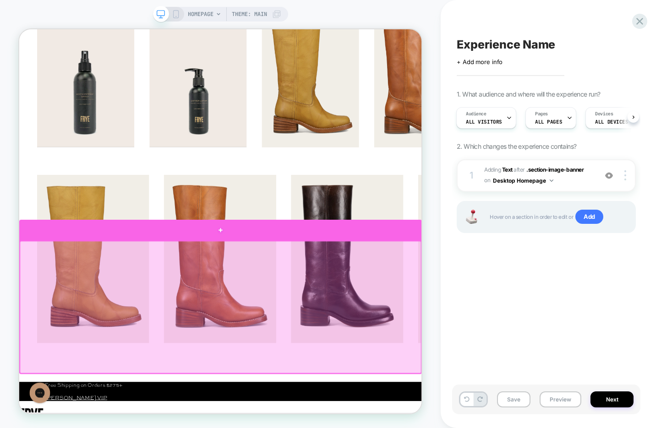
click at [364, 296] on div at bounding box center [287, 296] width 537 height 27
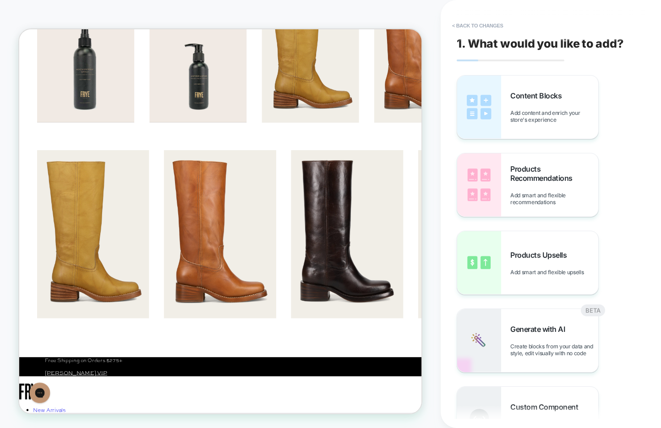
scroll to position [319, 0]
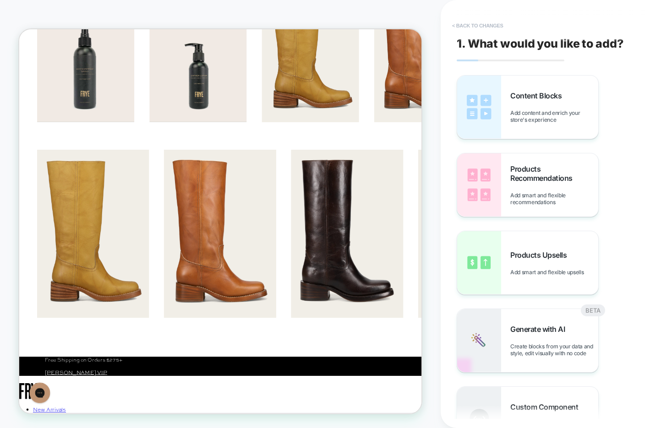
click at [495, 23] on button "< Back to changes" at bounding box center [477, 25] width 60 height 15
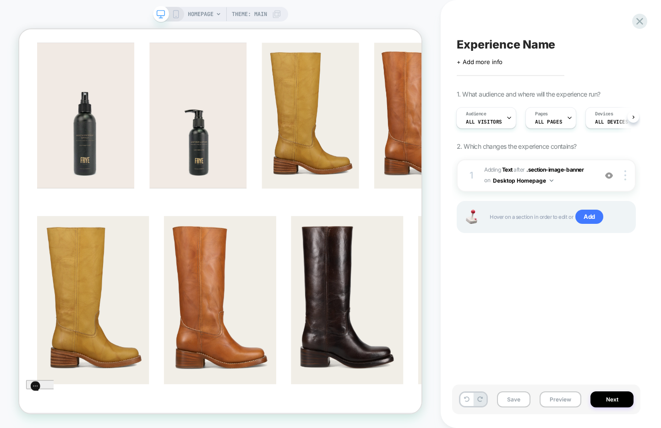
scroll to position [248, 0]
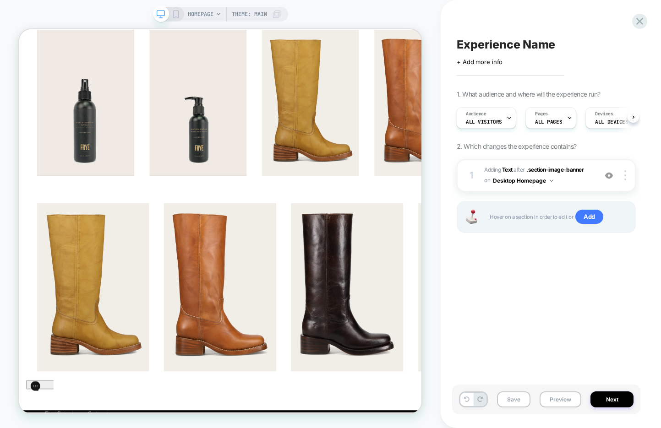
click at [250, 11] on span "Theme: MAIN" at bounding box center [249, 14] width 35 height 15
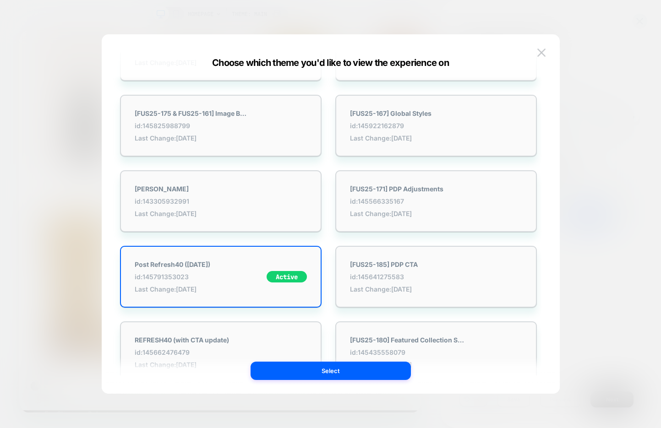
scroll to position [74, 0]
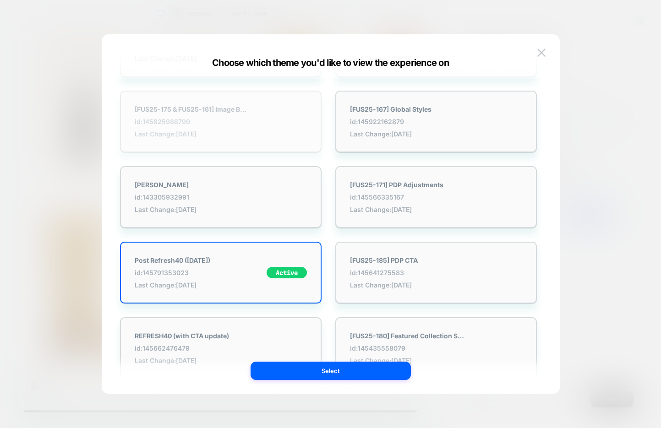
click at [305, 141] on div "[FUS25-175 & FUS25-161] Image Banner id: 145825988799 Last Change: [DATE]" at bounding box center [220, 122] width 201 height 62
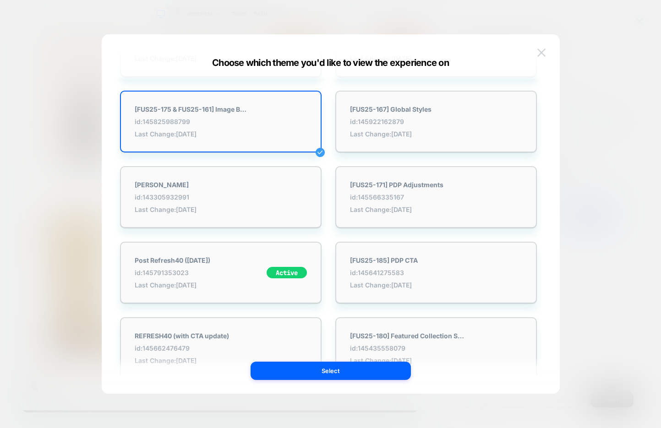
click at [542, 54] on img at bounding box center [541, 53] width 8 height 8
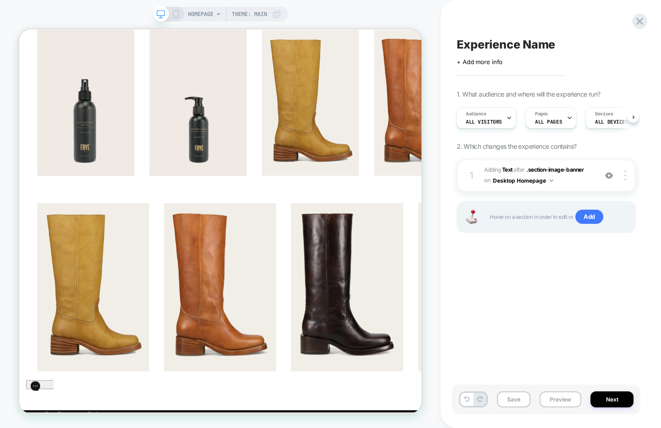
click at [267, 15] on span "Theme: MAIN" at bounding box center [249, 14] width 35 height 15
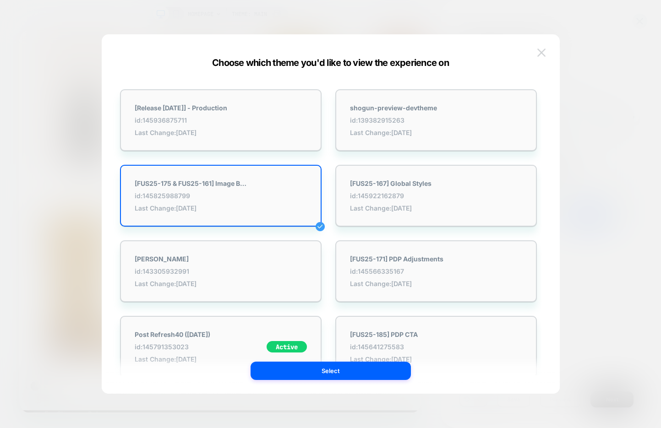
click at [543, 50] on img at bounding box center [541, 53] width 8 height 8
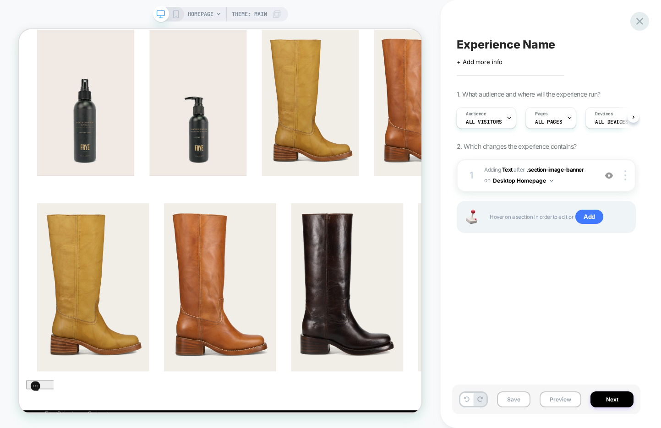
click at [637, 25] on icon at bounding box center [639, 21] width 12 height 12
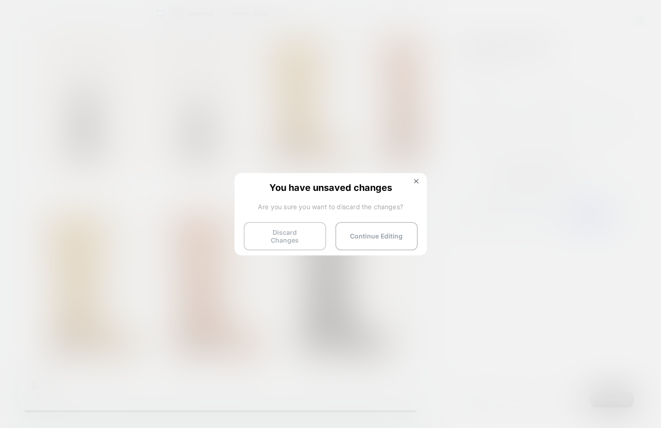
click at [297, 238] on button "Discard Changes" at bounding box center [285, 236] width 82 height 28
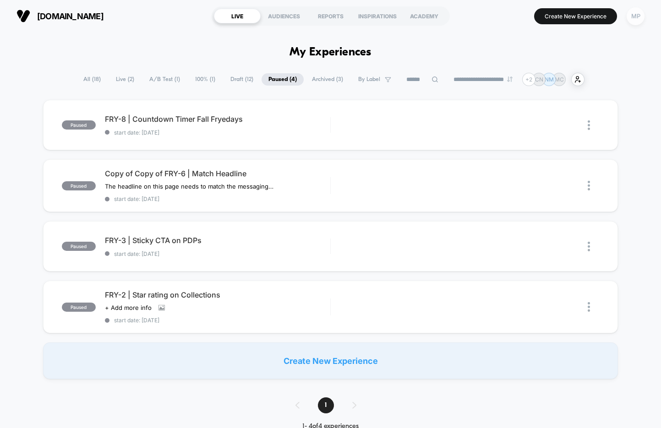
click at [631, 24] on div "MP" at bounding box center [635, 16] width 18 height 18
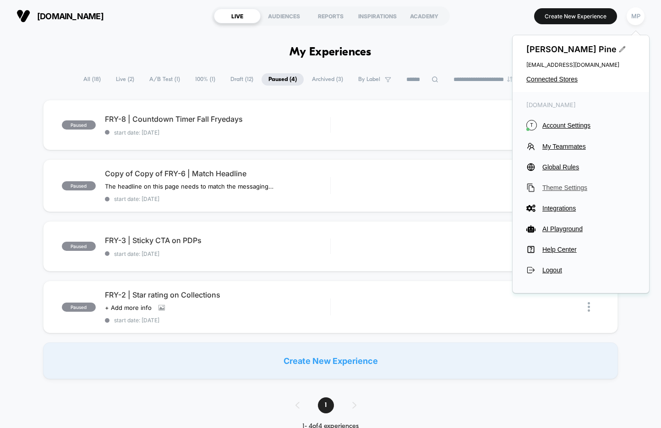
click at [554, 189] on span "Theme Settings" at bounding box center [588, 187] width 93 height 7
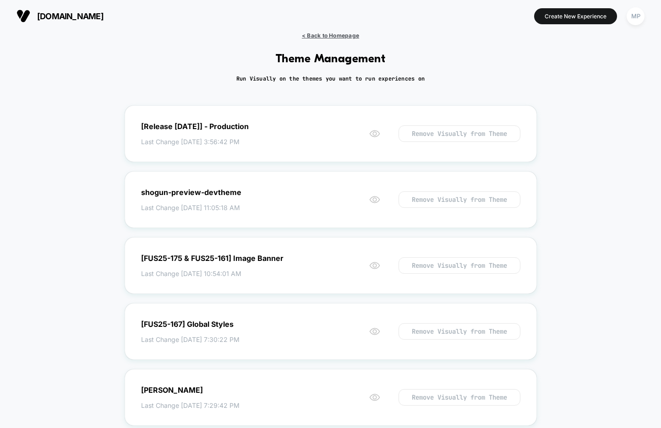
click at [333, 36] on span "< Back to Homepage" at bounding box center [330, 35] width 57 height 7
